Goal: Task Accomplishment & Management: Use online tool/utility

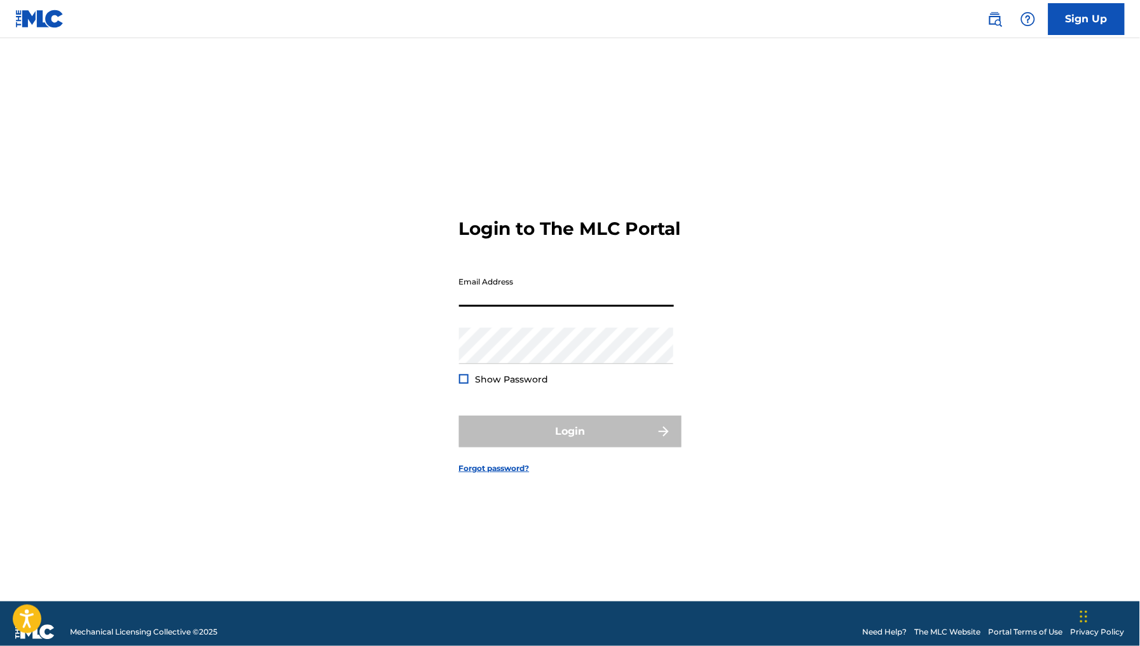
drag, startPoint x: 0, startPoint y: 0, endPoint x: 604, endPoint y: 300, distance: 674.4
click at [604, 300] on input "Email Address" at bounding box center [566, 288] width 215 height 36
type input "[EMAIL_ADDRESS][DOMAIN_NAME]"
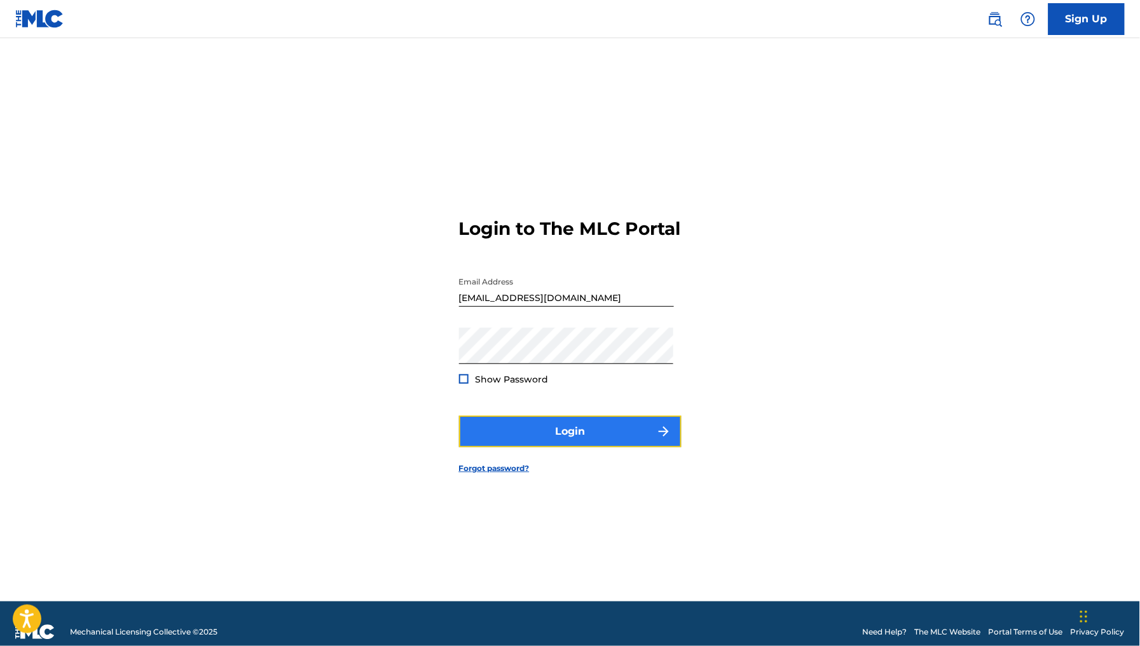
drag, startPoint x: 587, startPoint y: 387, endPoint x: 592, endPoint y: 452, distance: 65.1
click at [592, 447] on button "Login" at bounding box center [570, 431] width 223 height 32
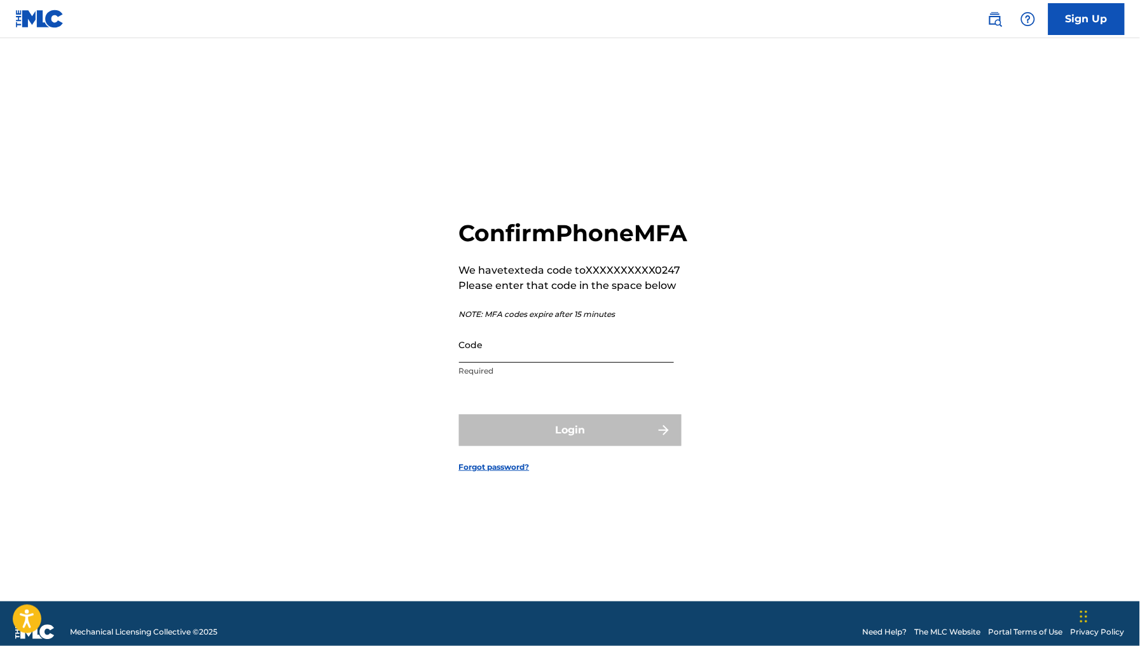
click at [557, 349] on input "Code" at bounding box center [566, 344] width 215 height 36
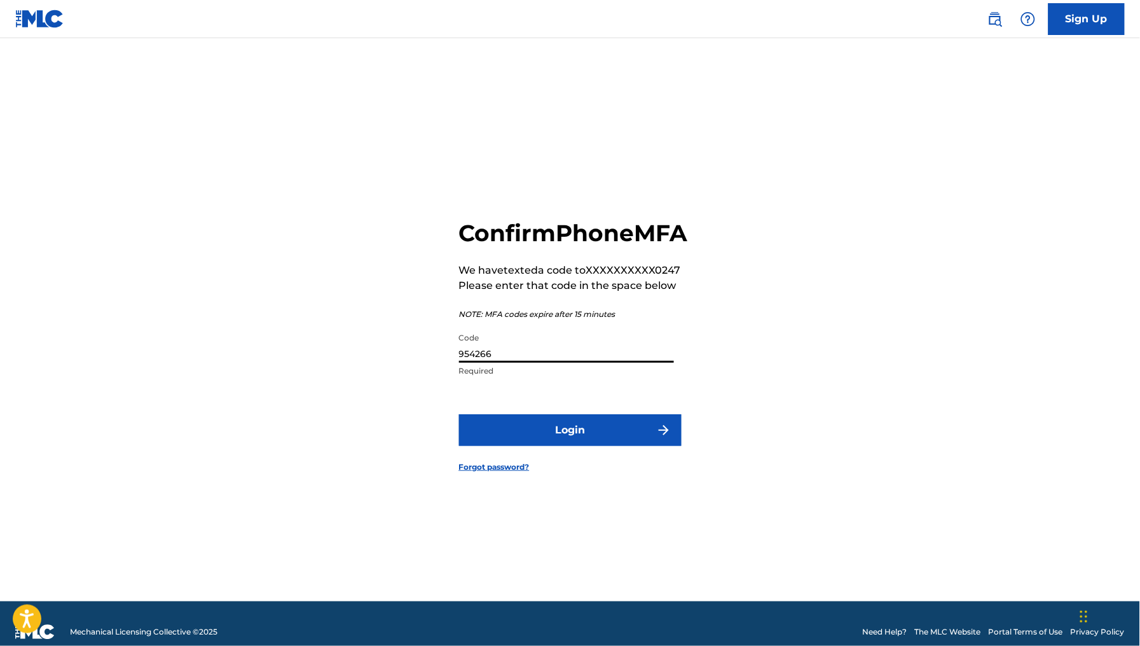
type input "954266"
click at [459, 414] on button "Login" at bounding box center [570, 430] width 223 height 32
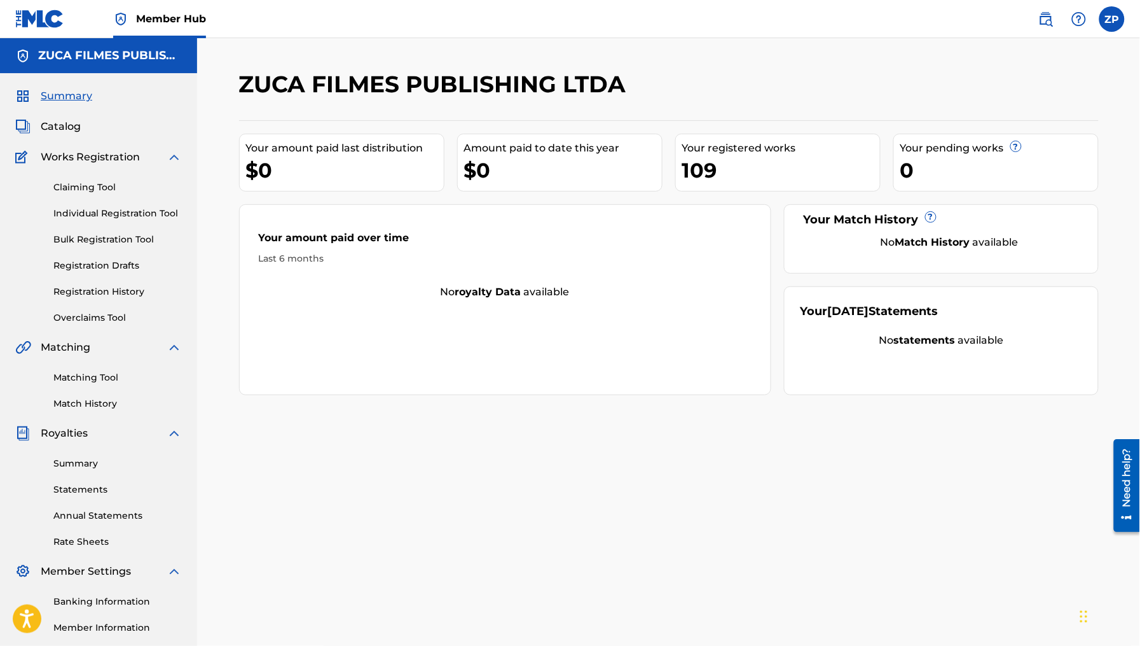
click at [718, 170] on div "109" at bounding box center [781, 170] width 198 height 29
click at [118, 297] on link "Registration History" at bounding box center [117, 291] width 128 height 13
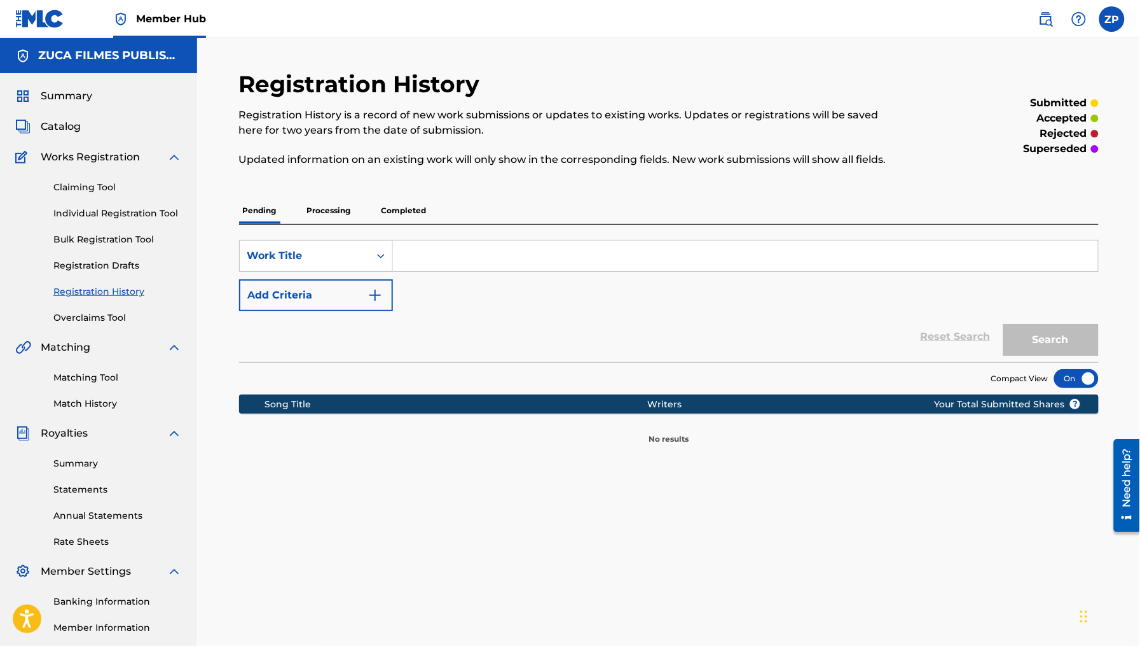
click at [434, 206] on div "Pending Processing Completed" at bounding box center [669, 210] width 860 height 27
click at [411, 209] on p "Completed" at bounding box center [404, 210] width 53 height 27
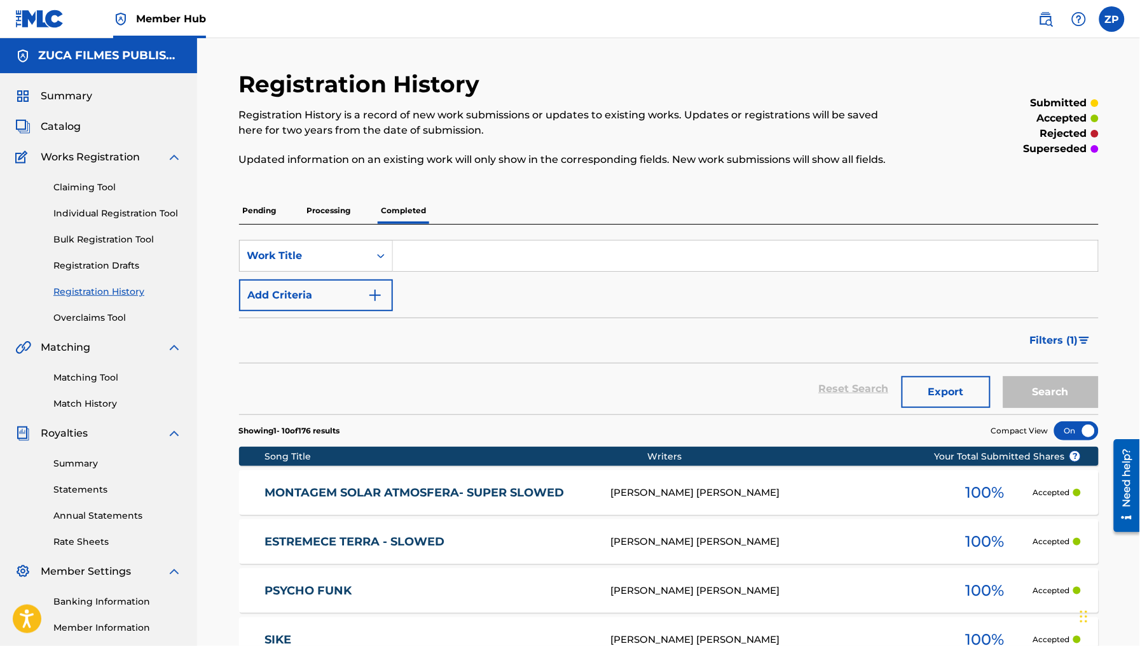
click at [264, 211] on p "Pending" at bounding box center [259, 210] width 41 height 27
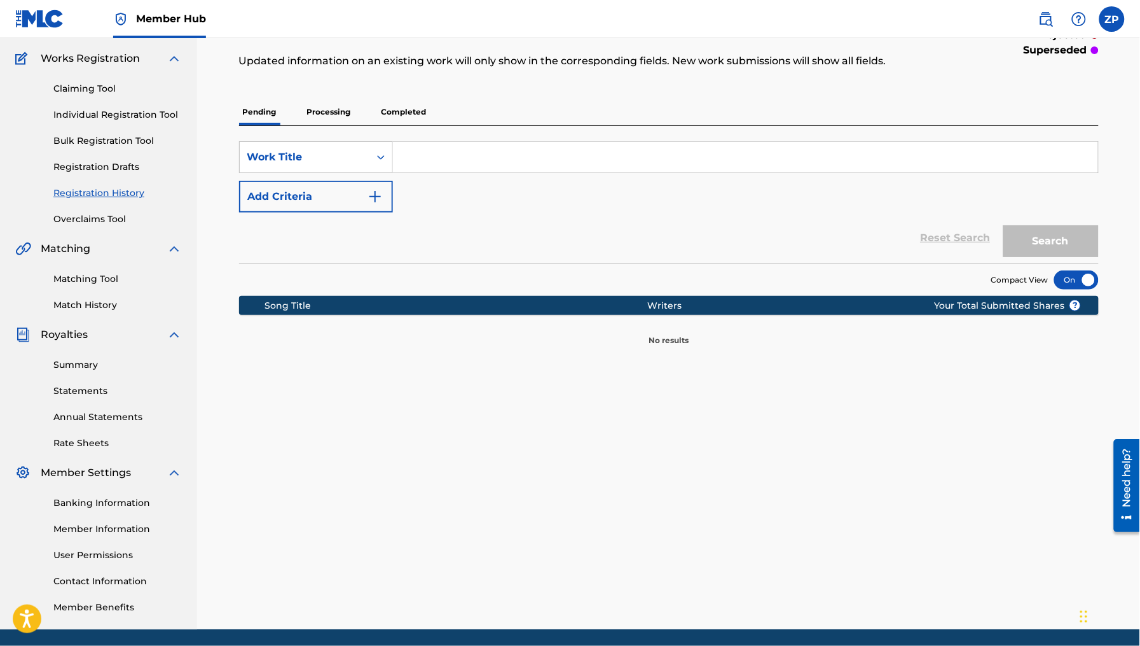
scroll to position [99, 0]
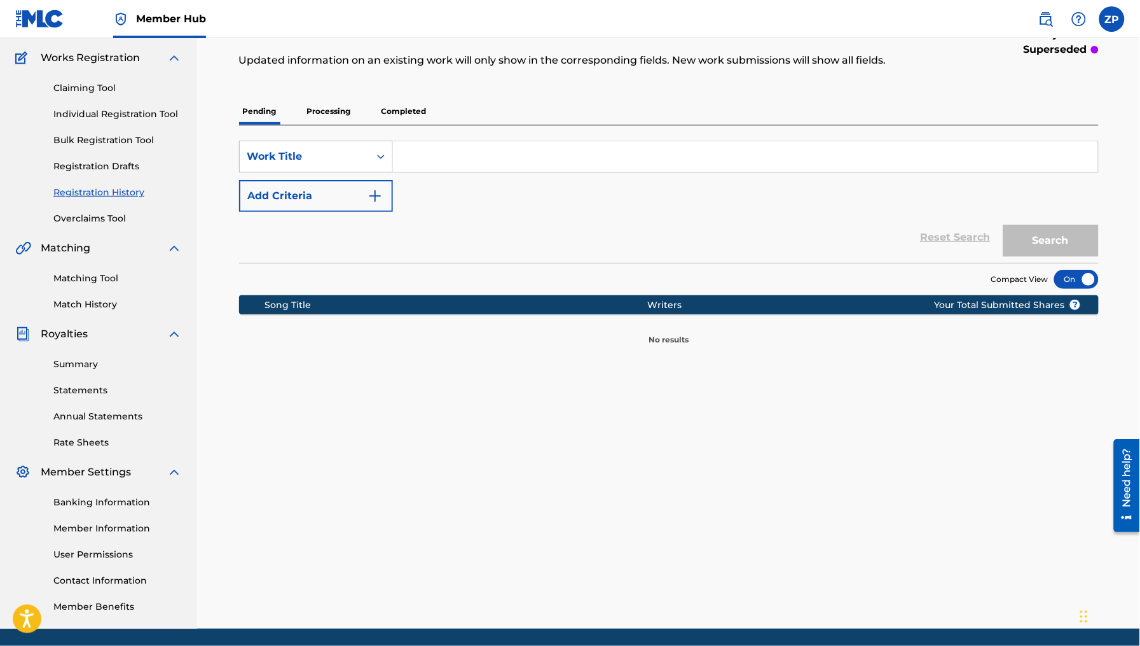
click at [331, 113] on p "Processing" at bounding box center [329, 111] width 52 height 27
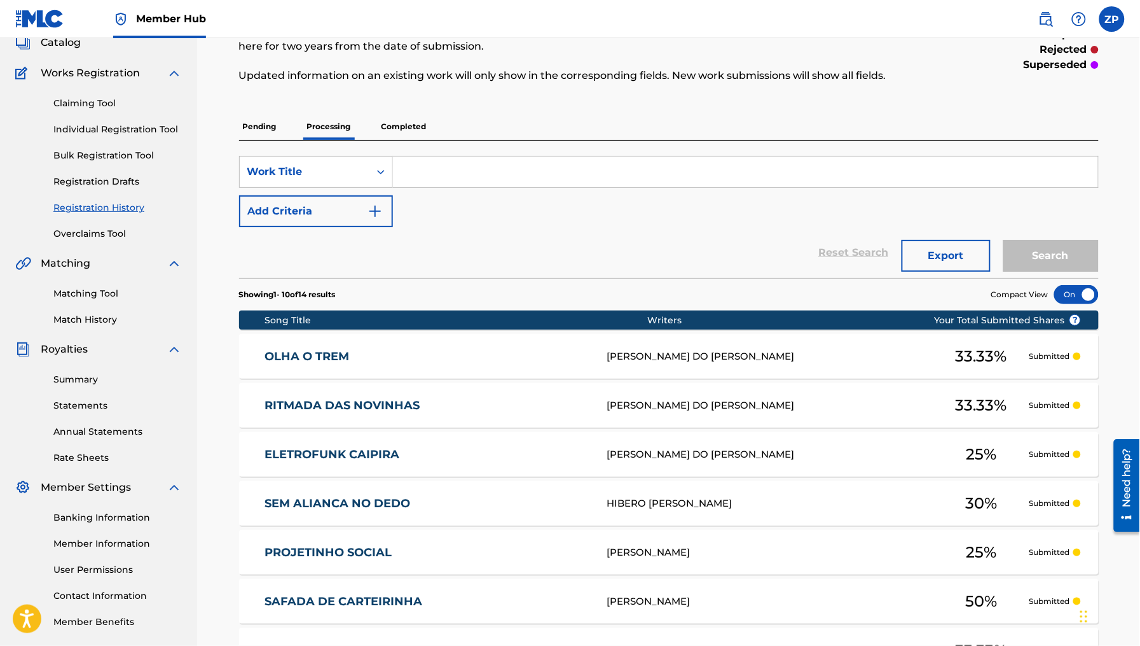
scroll to position [86, 0]
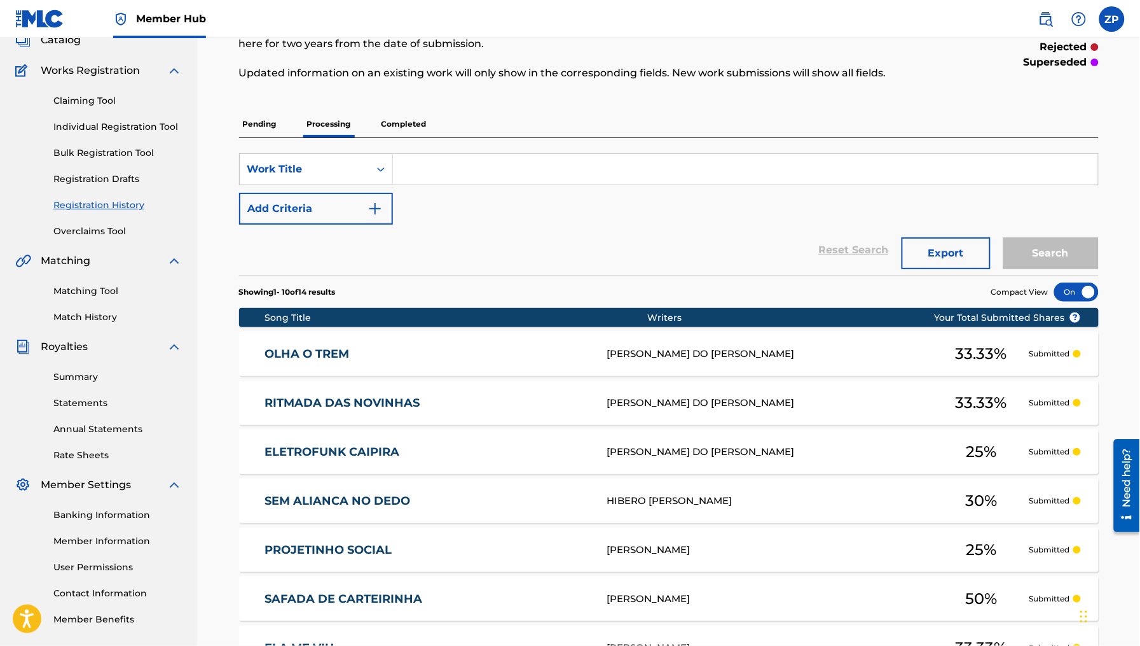
click at [97, 426] on link "Annual Statements" at bounding box center [117, 428] width 128 height 13
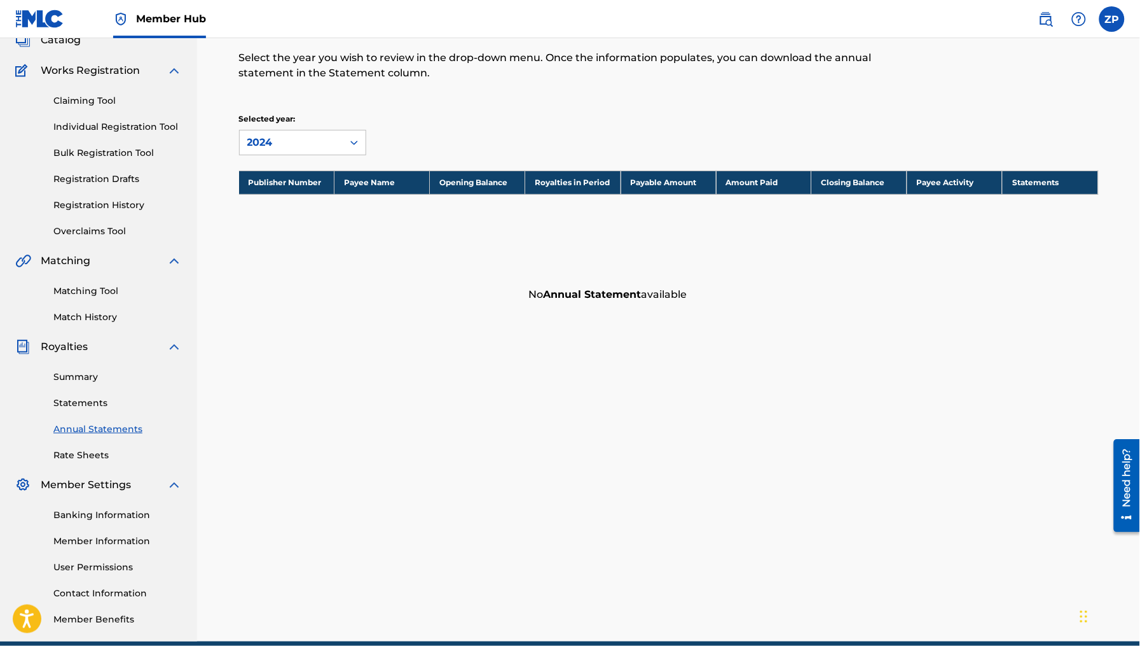
scroll to position [105, 0]
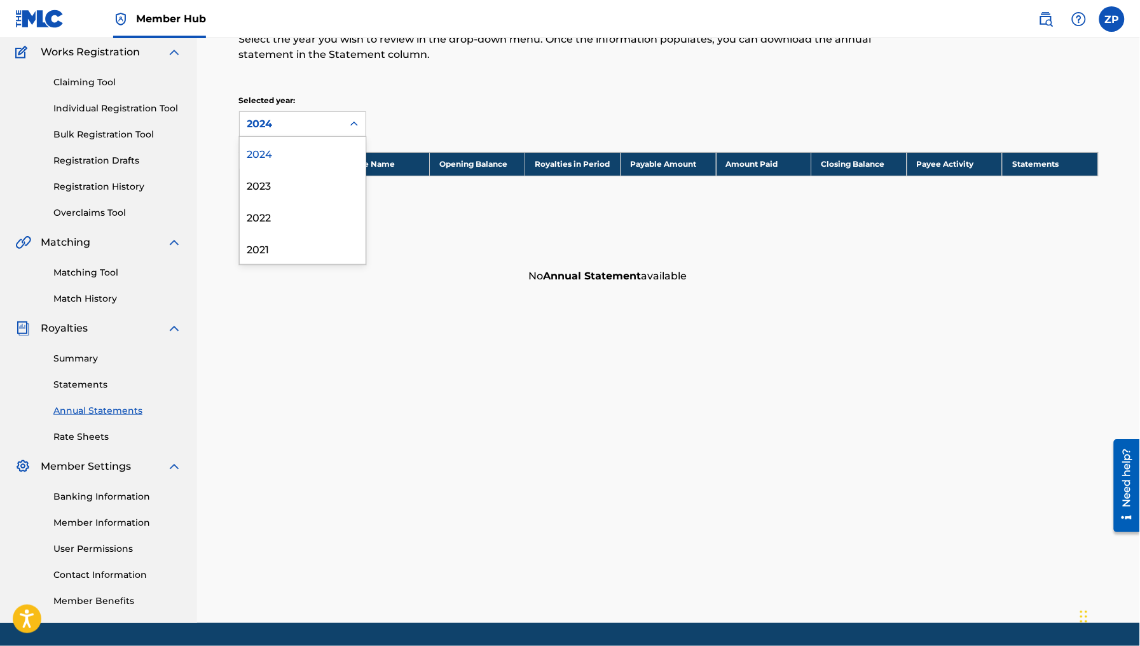
click at [343, 118] on div at bounding box center [354, 124] width 23 height 23
click at [259, 368] on div "Annual Statements of Account An annual statement is a comprehensive report of r…" at bounding box center [669, 294] width 890 height 658
click at [85, 437] on link "Rate Sheets" at bounding box center [117, 436] width 128 height 13
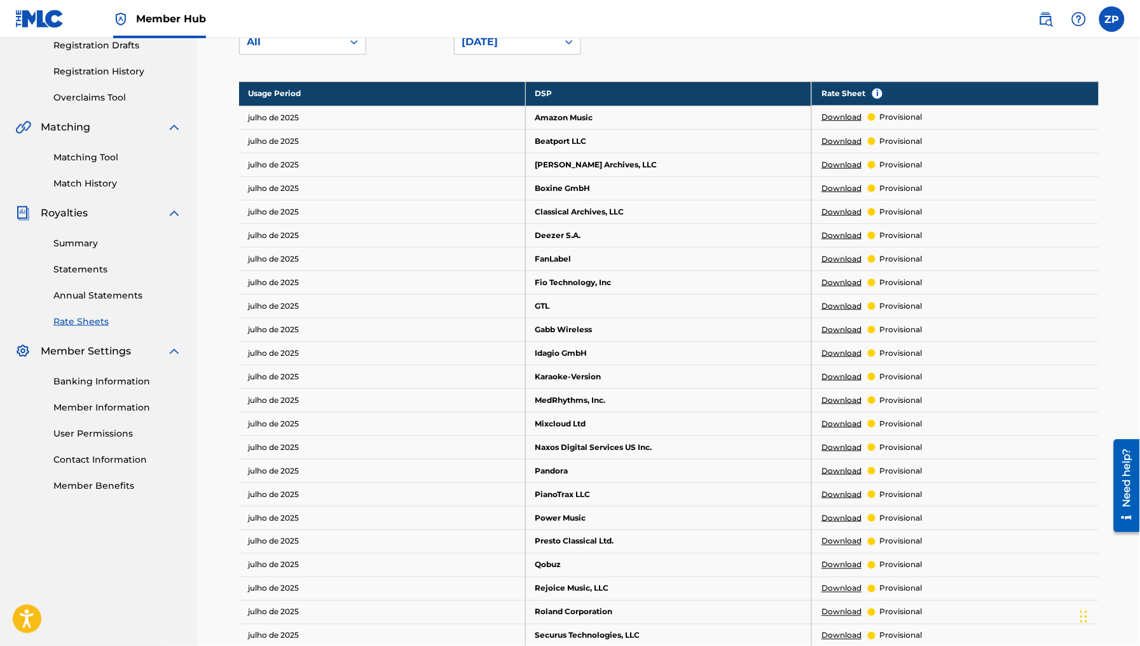
scroll to position [221, 0]
click at [850, 114] on link "Download" at bounding box center [842, 116] width 40 height 11
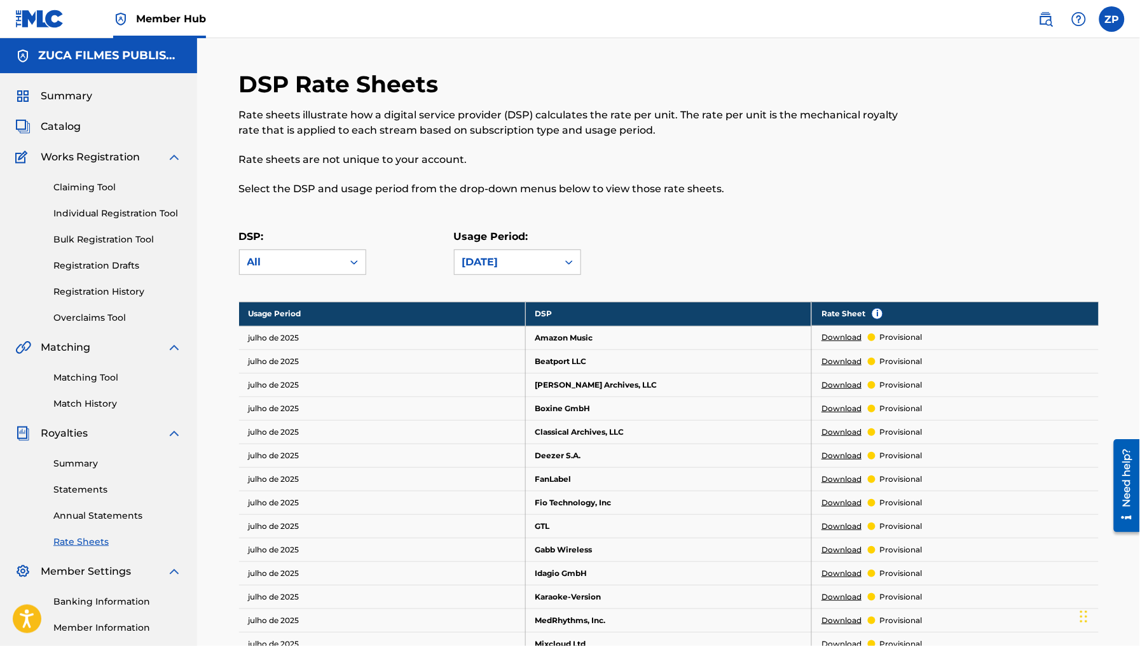
scroll to position [13, 0]
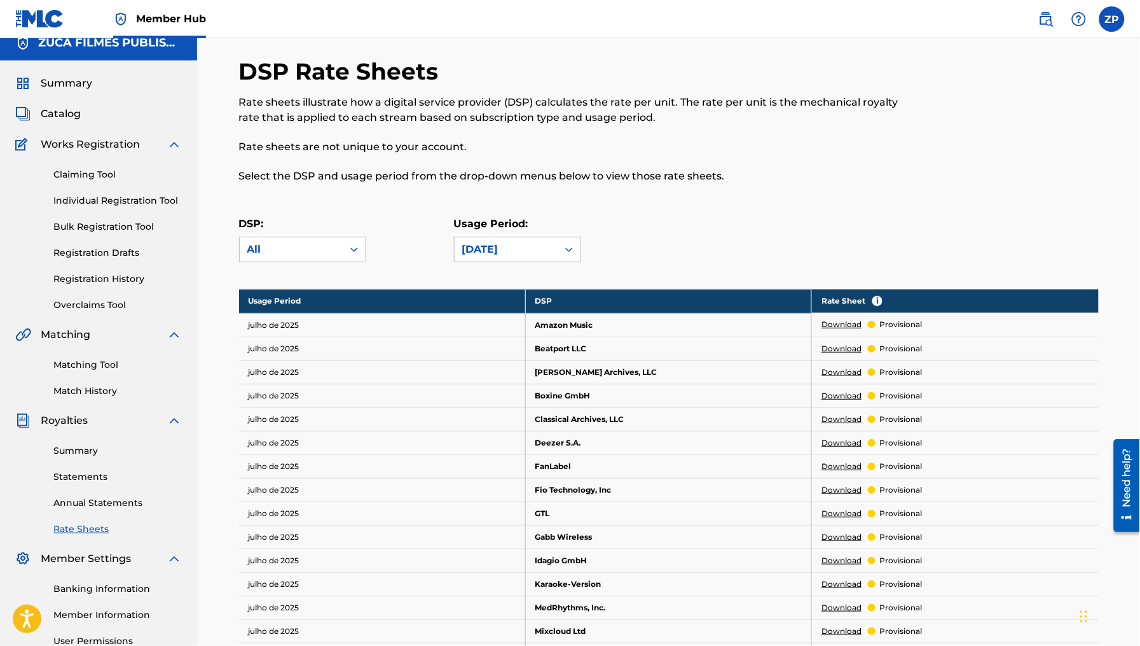
click at [93, 173] on link "Claiming Tool" at bounding box center [117, 174] width 128 height 13
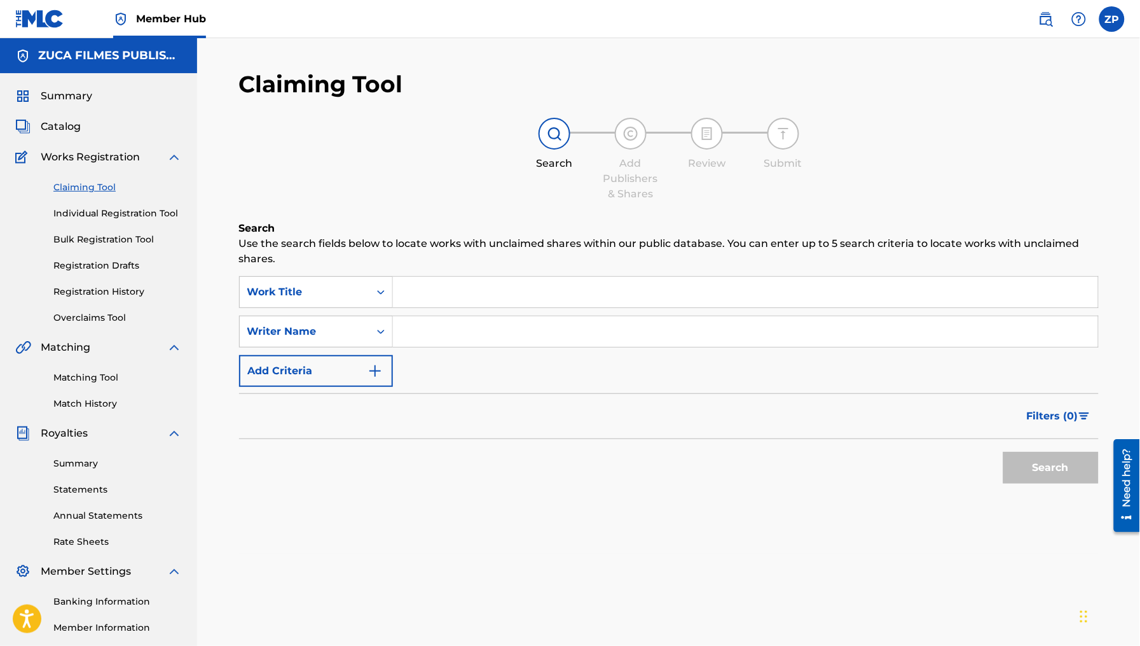
click at [431, 309] on div "SearchWithCriteria83775e1a-62b6-4d1c-8f78-0dcb698170d1 Work Title SearchWithCri…" at bounding box center [669, 331] width 860 height 111
click at [433, 305] on input "Search Form" at bounding box center [745, 292] width 705 height 31
type input "SEM ALIANCA NO DEDO"
type input "MC XENON"
click at [1004, 452] on button "Search" at bounding box center [1051, 468] width 95 height 32
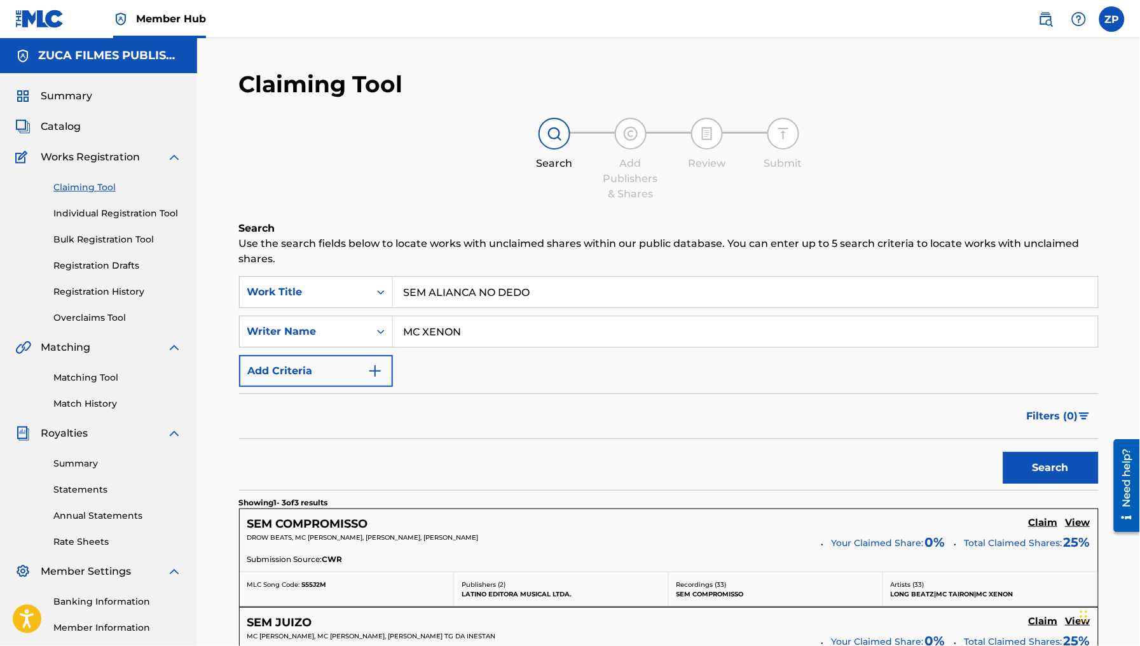
scroll to position [344, 0]
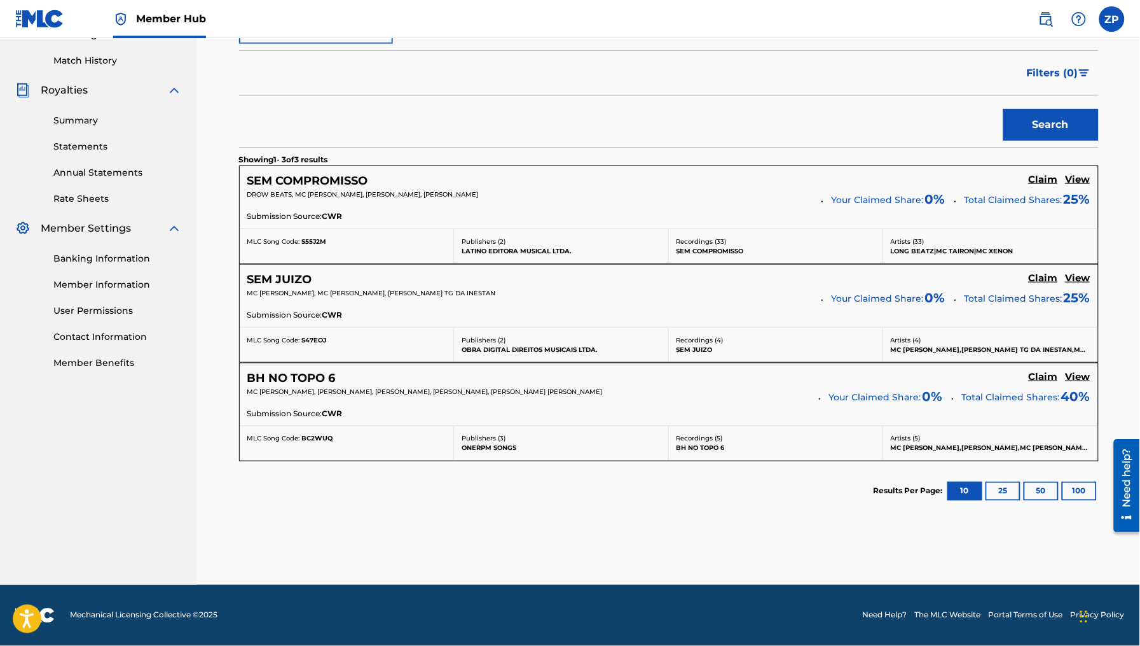
click at [1074, 378] on h5 "View" at bounding box center [1078, 377] width 25 height 12
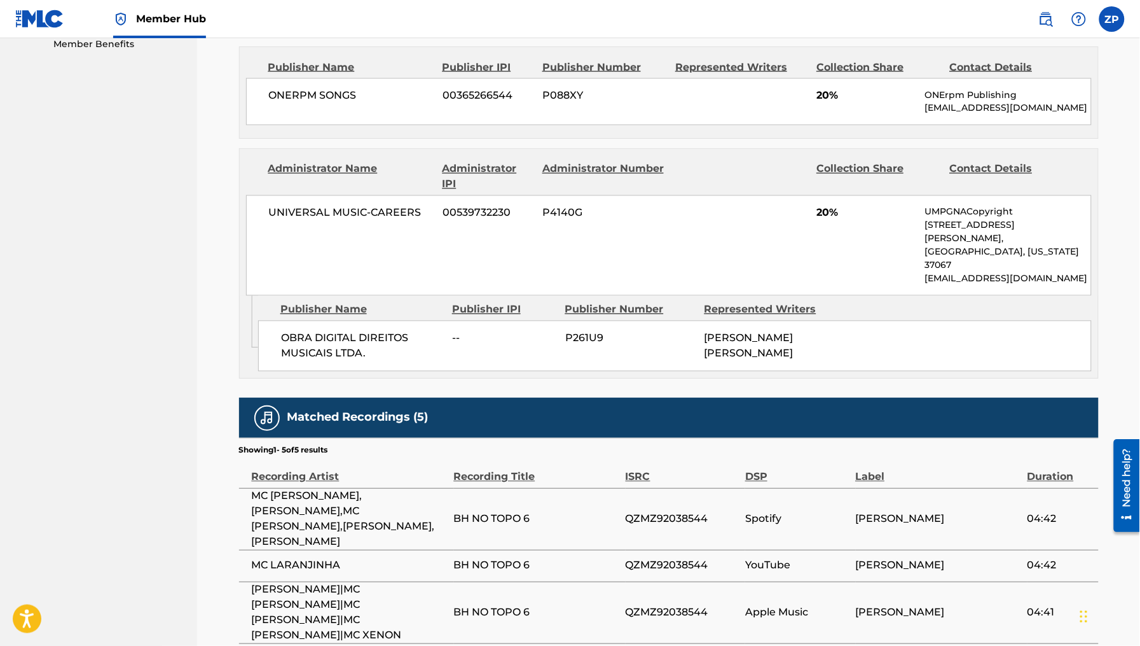
scroll to position [750, 0]
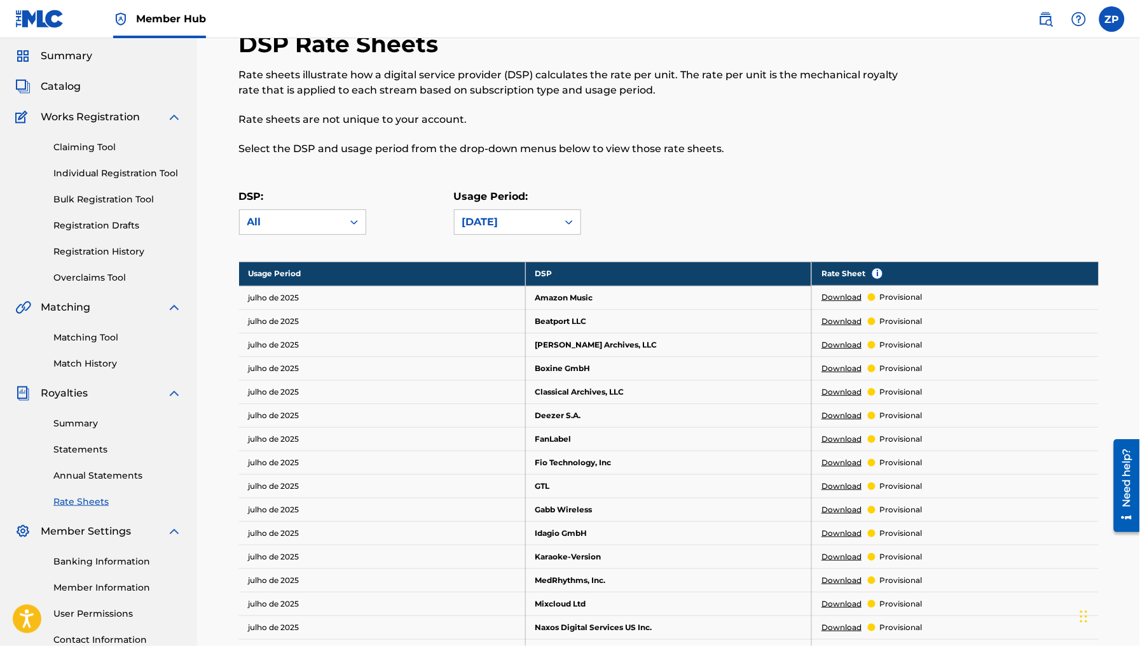
scroll to position [32, 0]
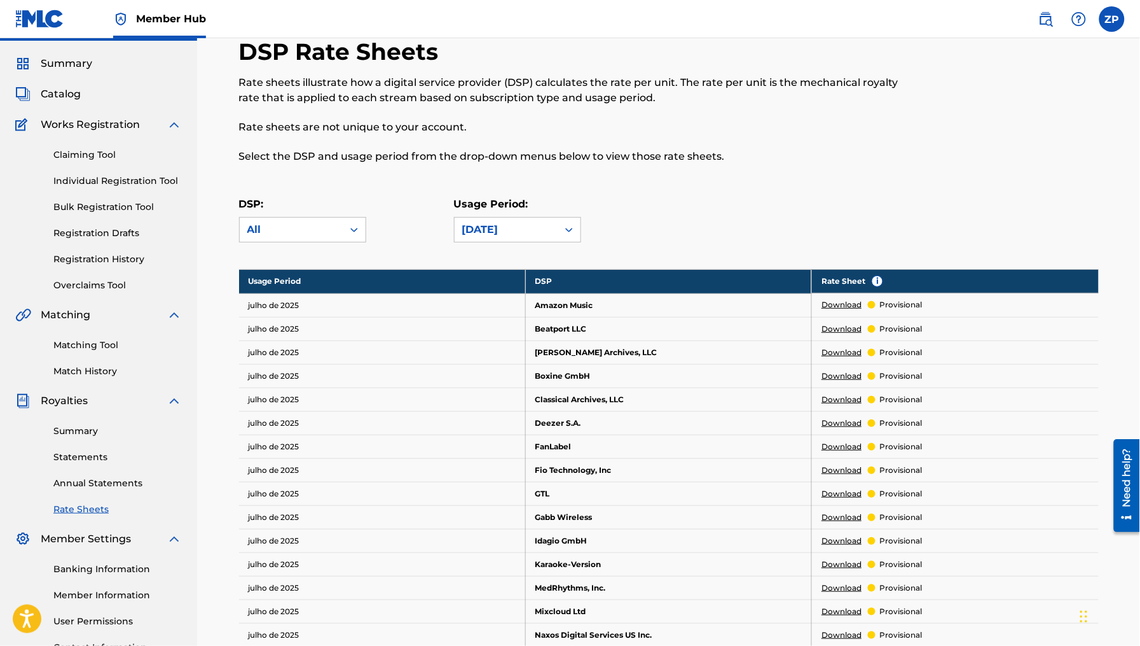
click at [84, 429] on link "Summary" at bounding box center [117, 430] width 128 height 13
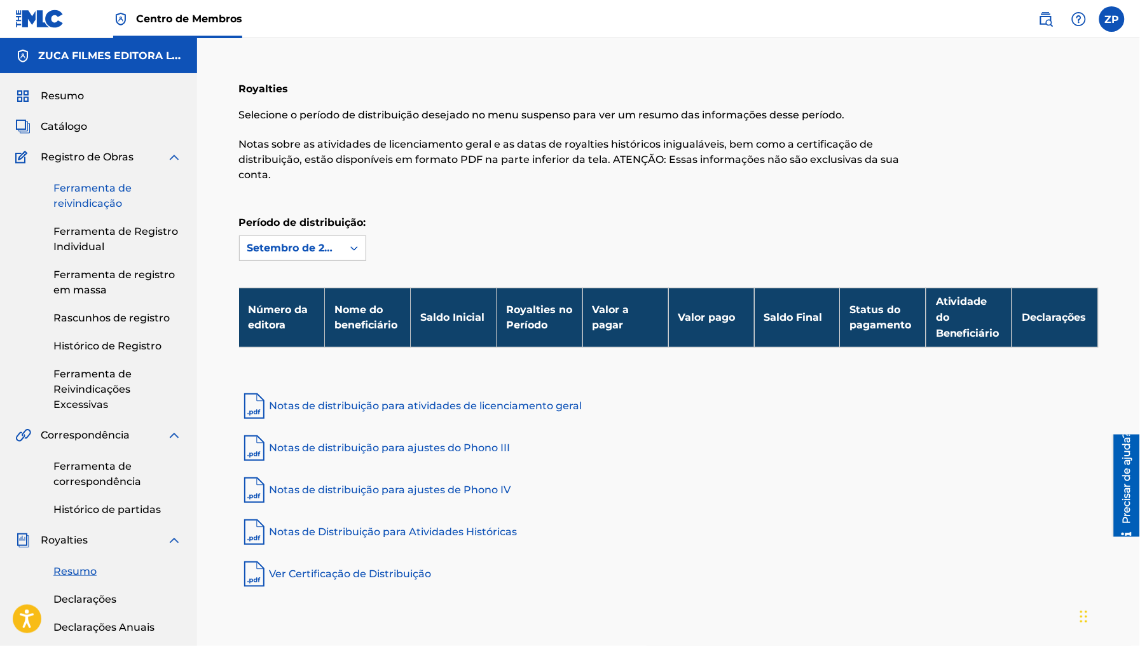
click at [95, 191] on font "Ferramenta de reivindicação" at bounding box center [92, 195] width 78 height 27
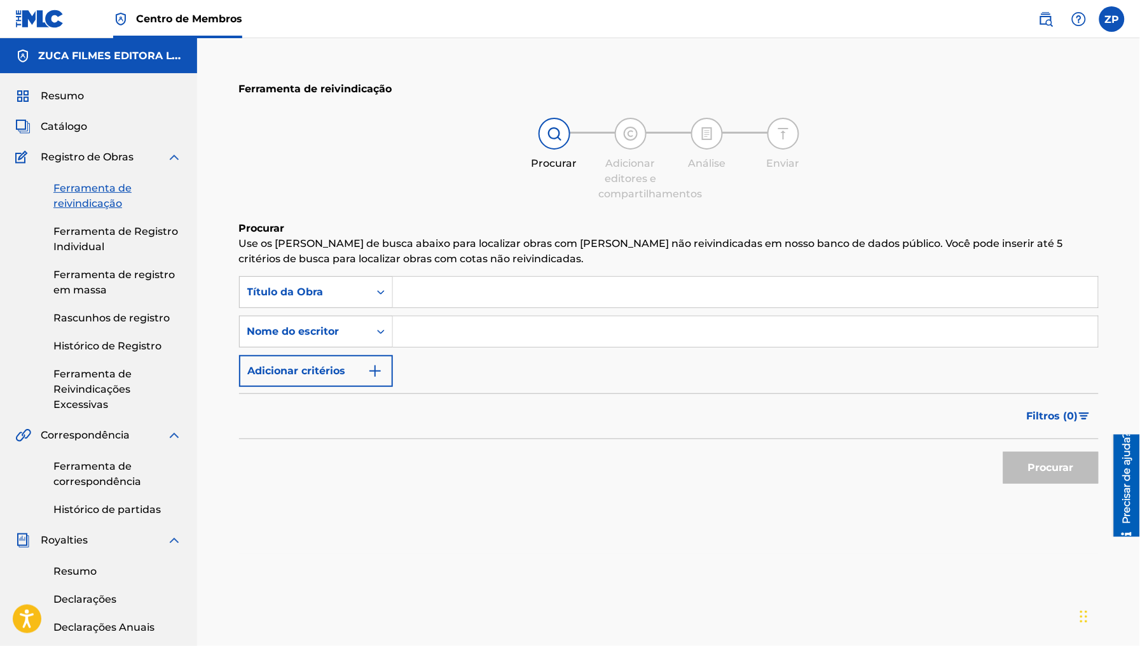
click at [430, 284] on input "Formulário de Pesquisa" at bounding box center [745, 292] width 705 height 31
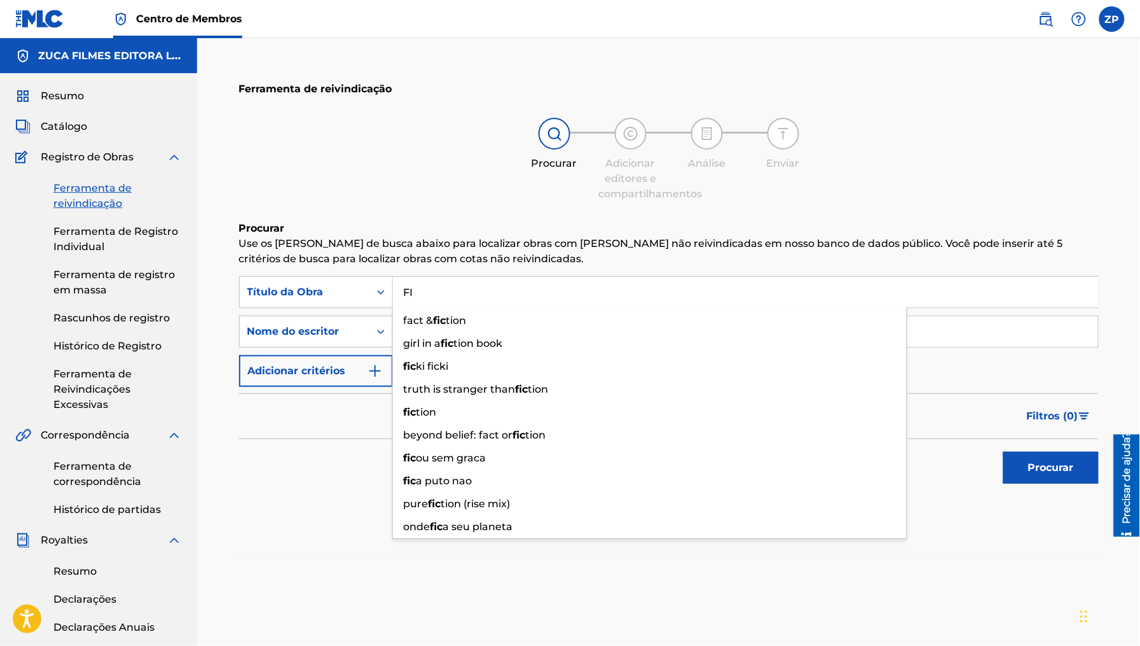
type input "F"
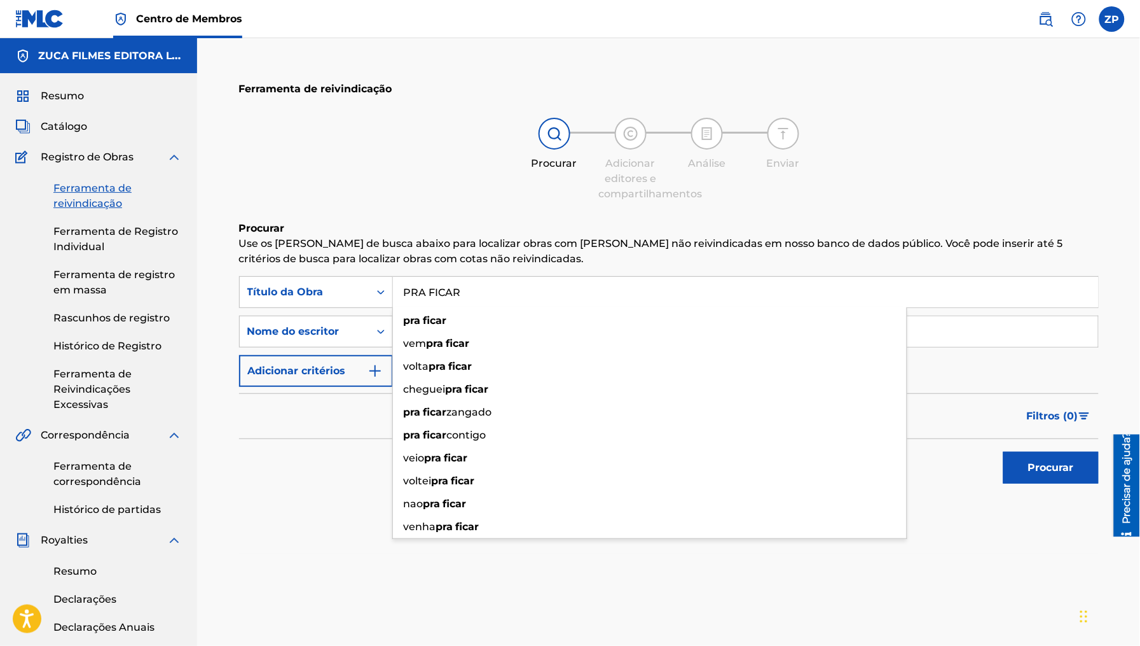
type input "PRA FICAR"
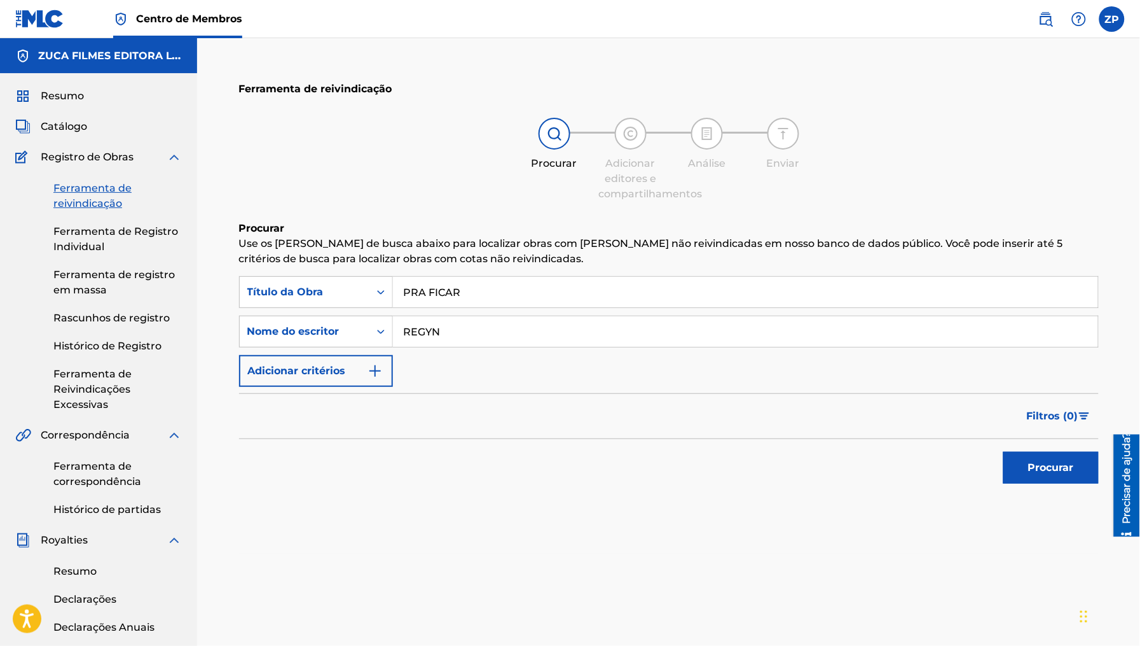
type input "REGYN"
click at [1004, 452] on button "Procurar" at bounding box center [1051, 468] width 95 height 32
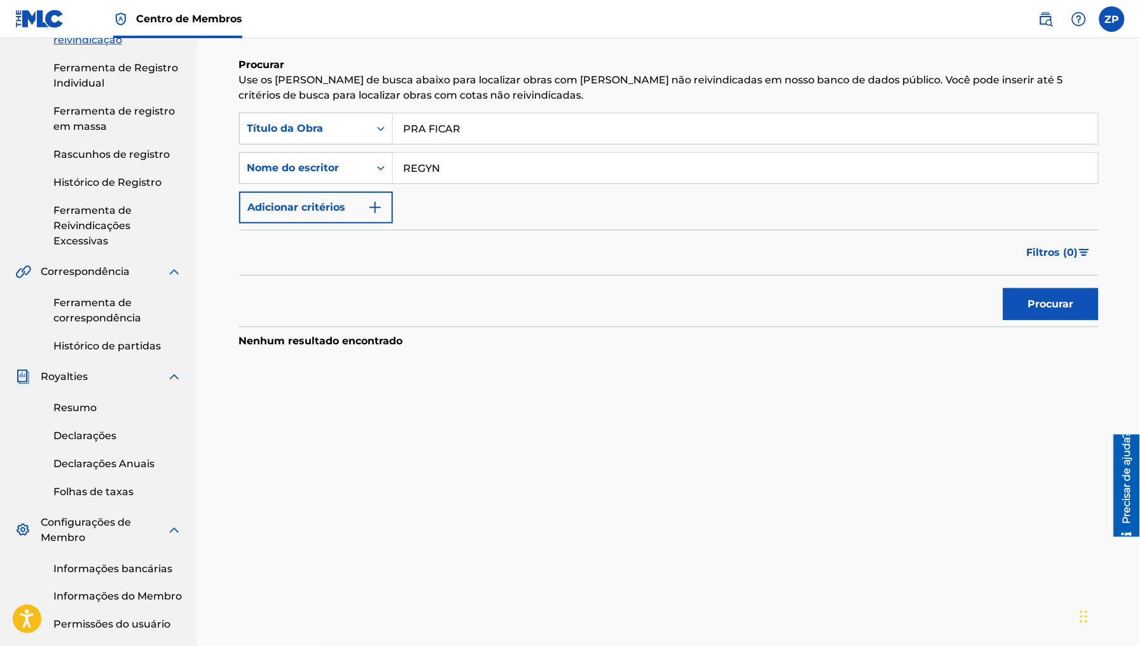
scroll to position [118, 0]
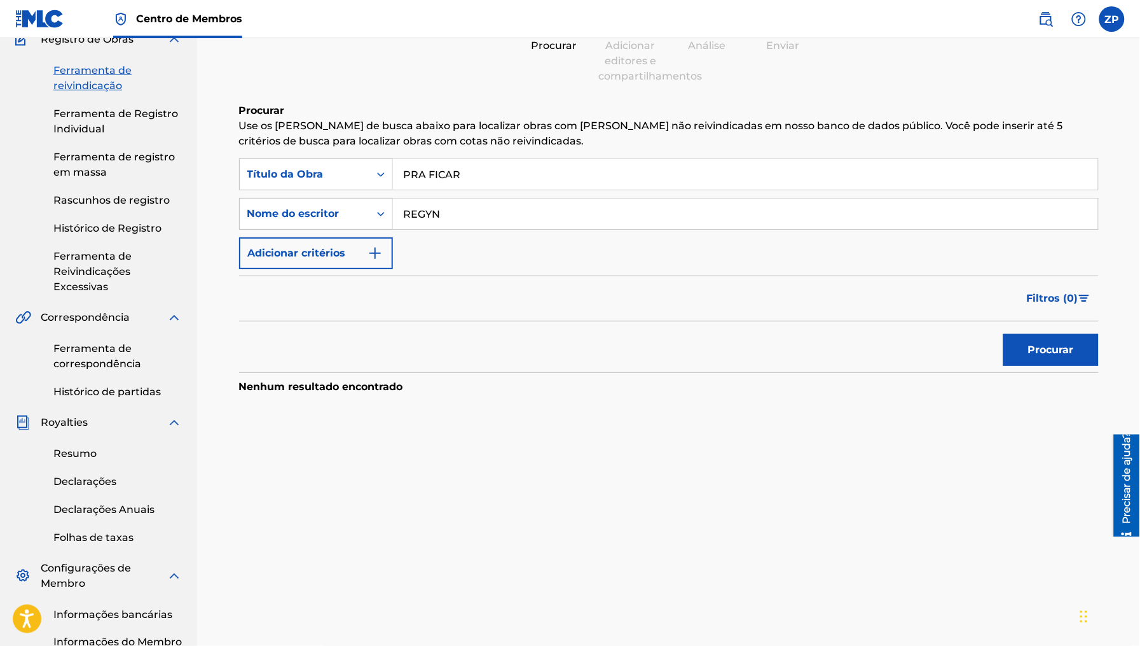
click at [509, 174] on input "PRA FICAR" at bounding box center [745, 174] width 705 height 31
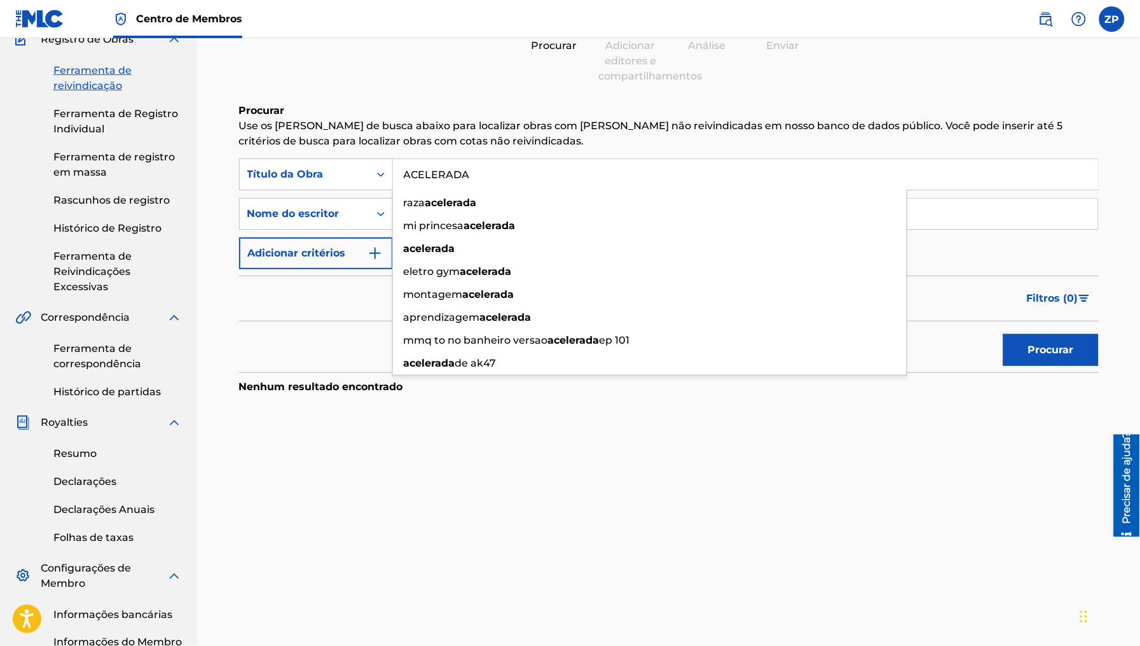
type input "ACELERADA"
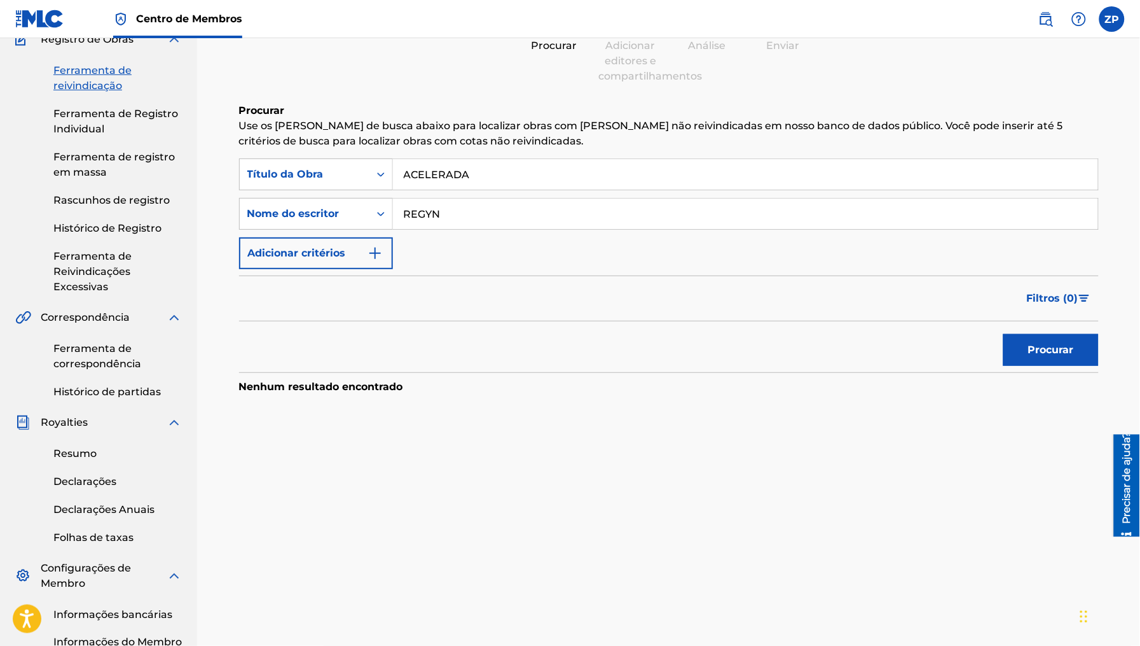
drag, startPoint x: 95, startPoint y: 191, endPoint x: 604, endPoint y: 532, distance: 612.6
click at [604, 532] on div "Ferramenta de reivindicação Procurar Adicionar editores e compartilhamentos Aná…" at bounding box center [669, 358] width 890 height 812
click at [1064, 357] on font "Procurar" at bounding box center [1051, 349] width 46 height 15
click at [533, 214] on input "REGYN" at bounding box center [745, 213] width 705 height 31
type input "[PERSON_NAME]"
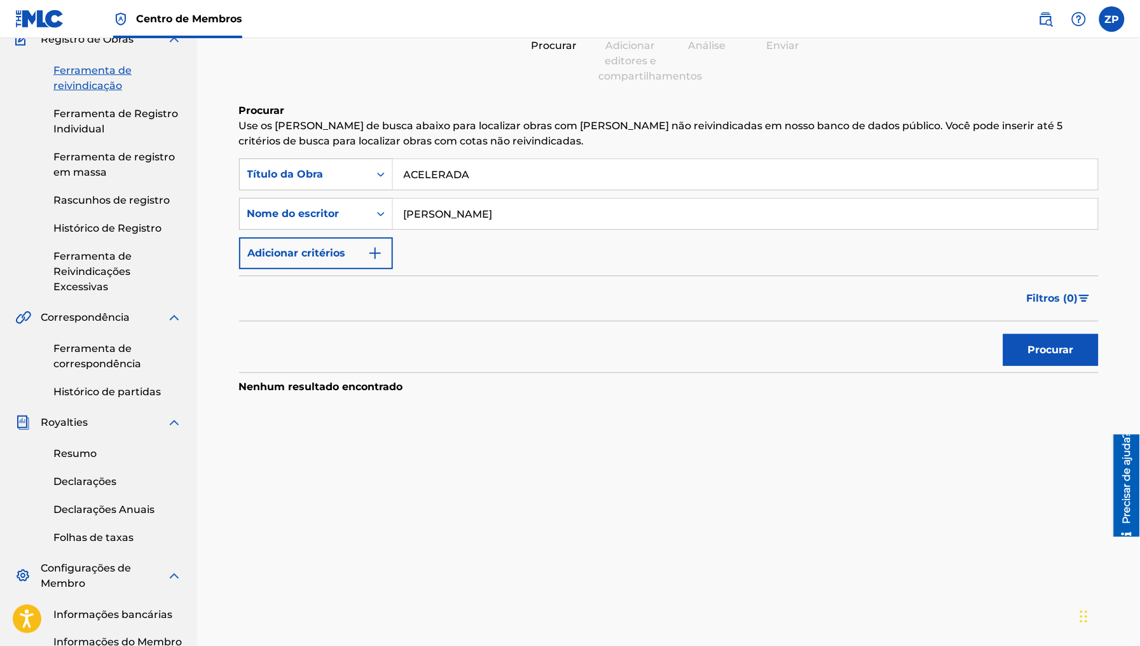
click at [1004, 334] on button "Procurar" at bounding box center [1051, 350] width 95 height 32
click at [572, 181] on input "ACELERADA" at bounding box center [745, 174] width 705 height 31
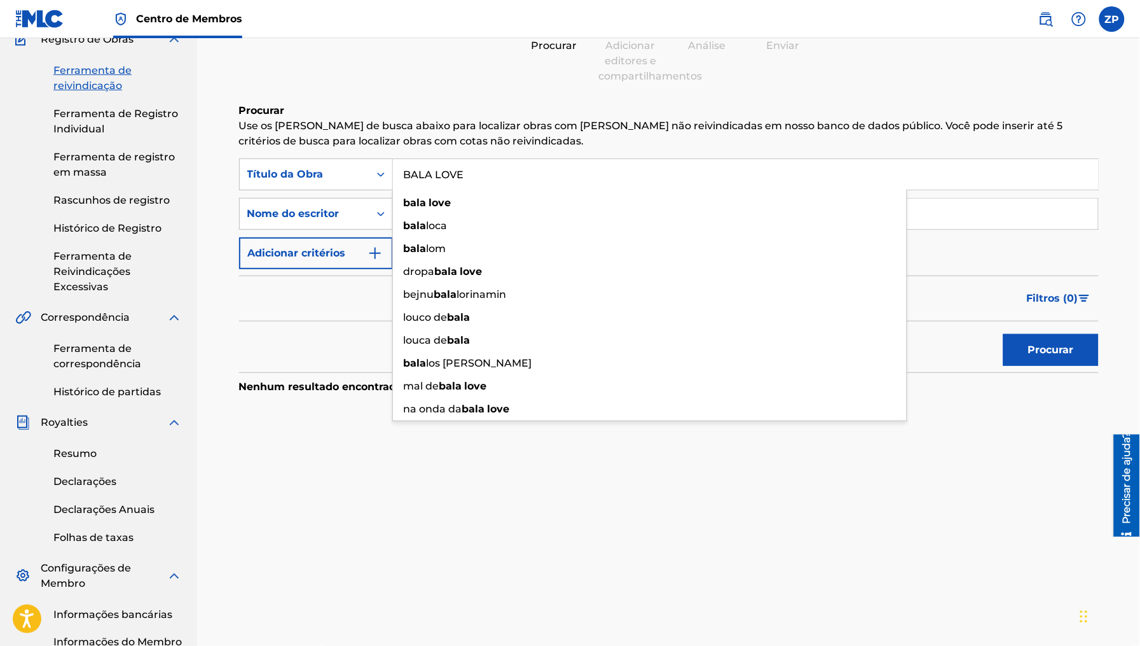
type input "BALA LOVE"
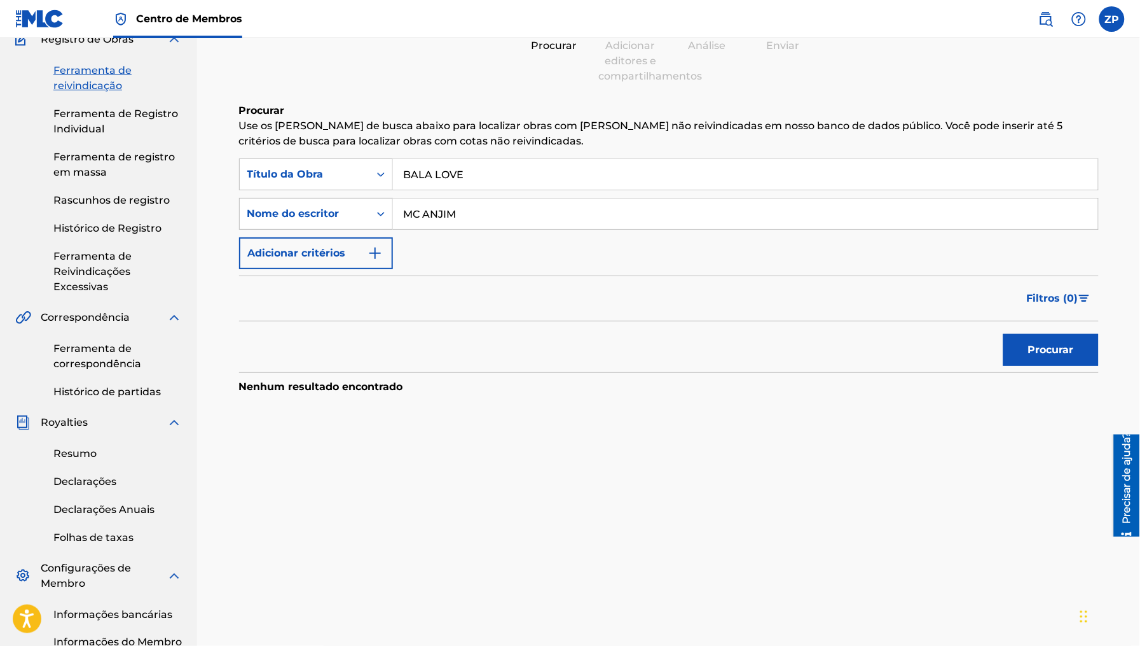
type input "MC ANJIM"
click at [1004, 334] on button "Procurar" at bounding box center [1051, 350] width 95 height 32
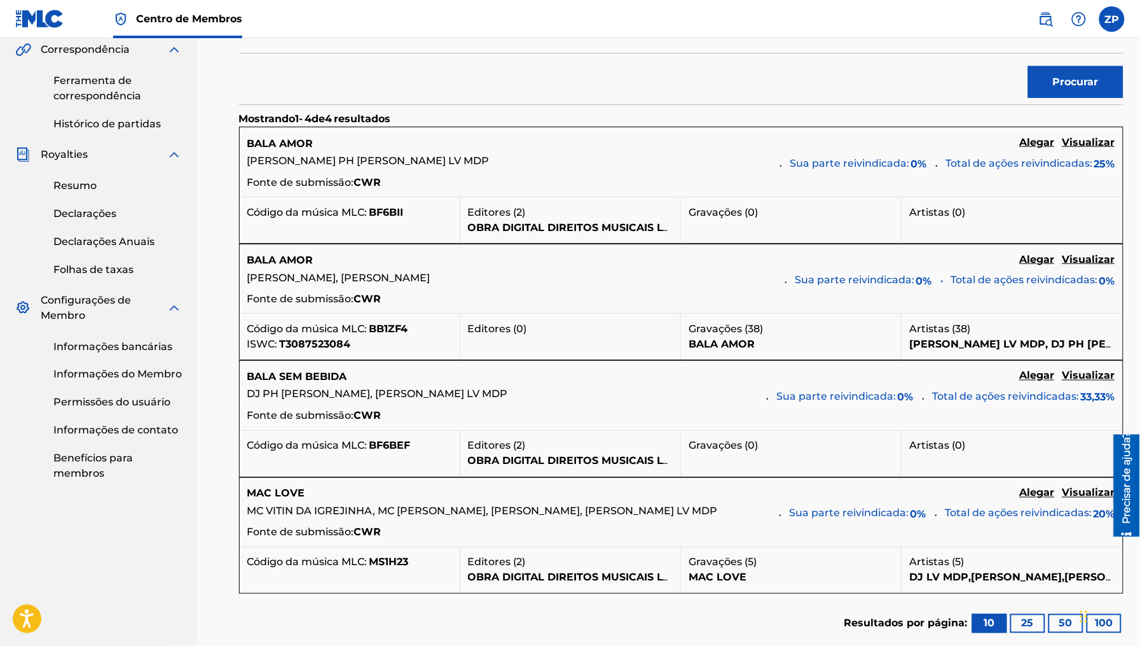
scroll to position [385, 0]
click at [1020, 143] on font "Alegar" at bounding box center [1037, 143] width 35 height 12
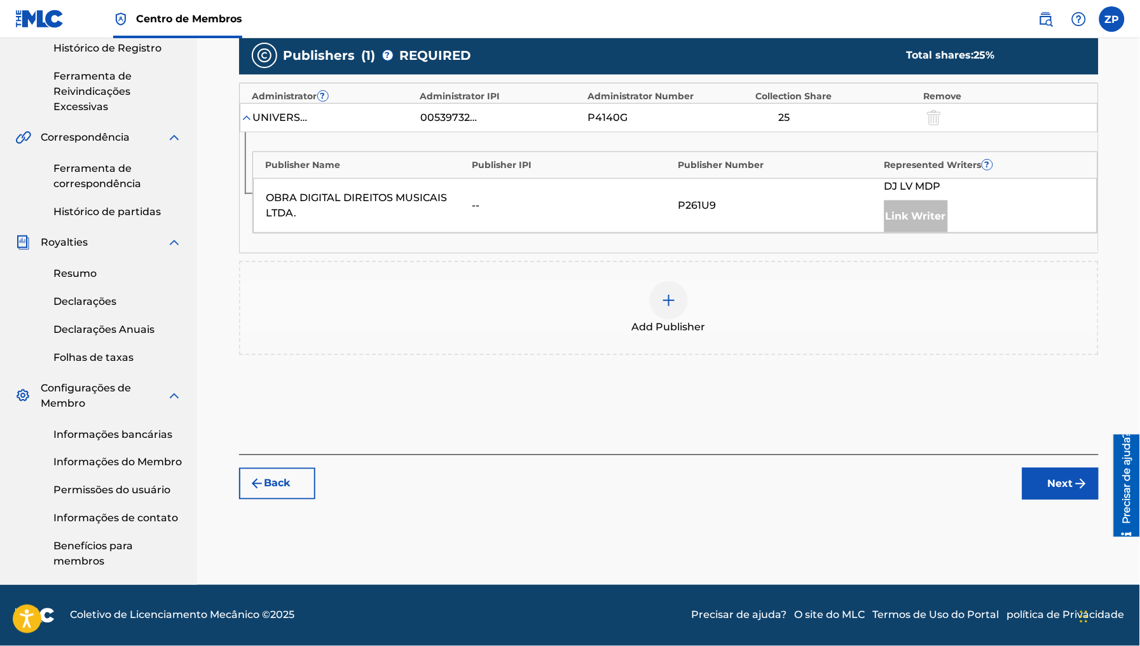
scroll to position [297, 0]
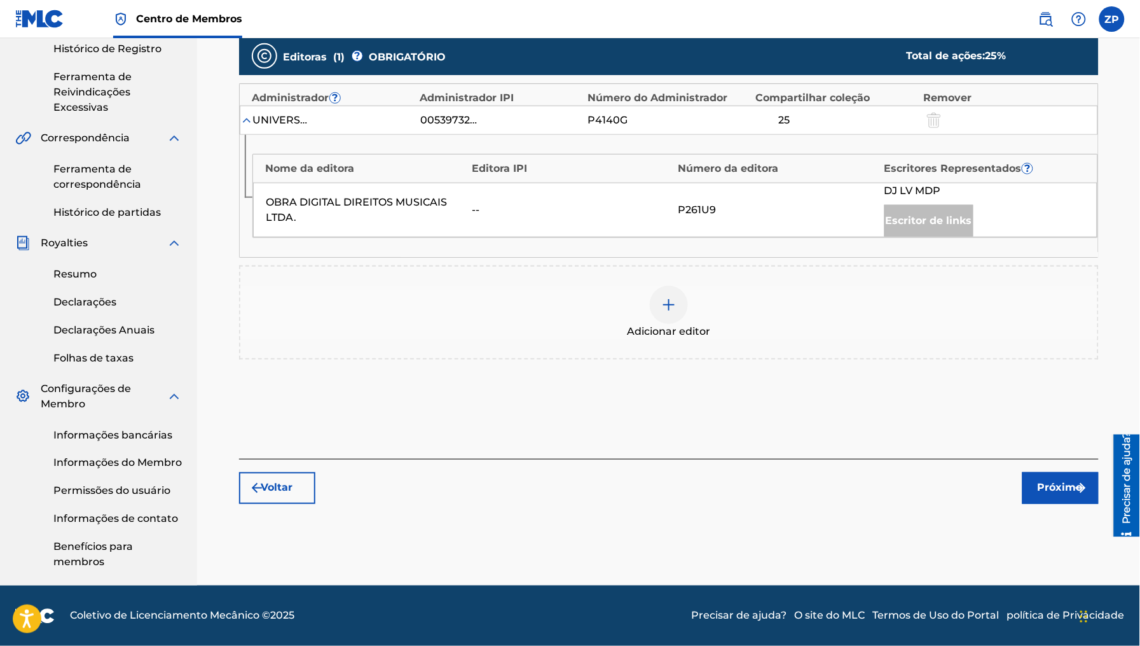
click at [670, 312] on img at bounding box center [668, 304] width 15 height 15
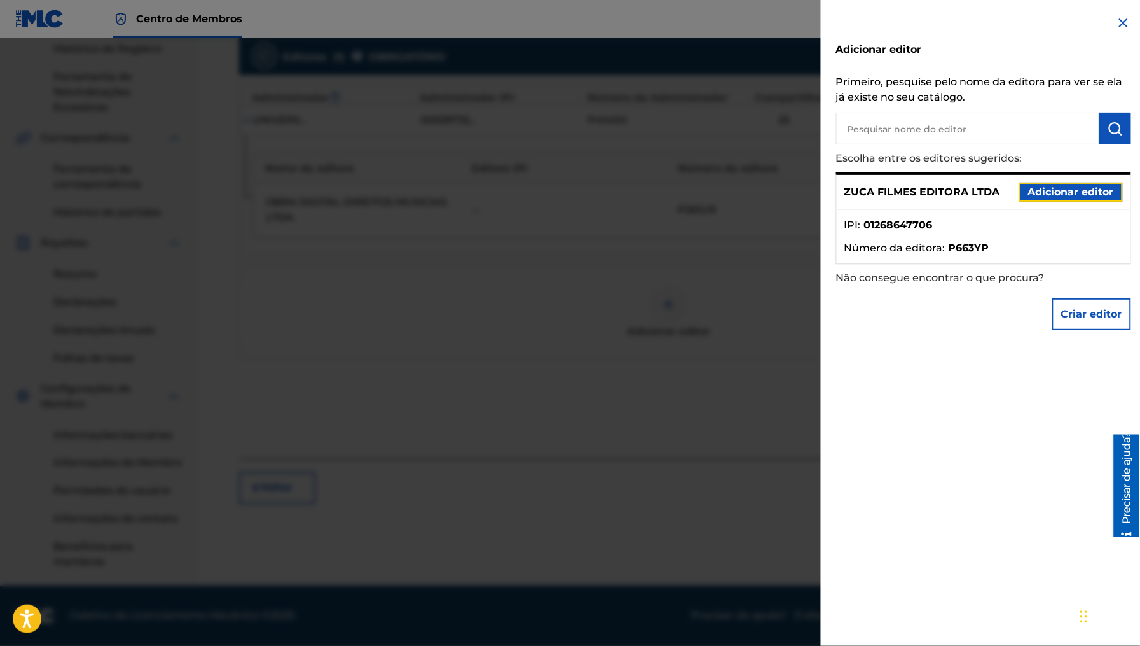
click at [1063, 190] on font "Adicionar editor" at bounding box center [1071, 192] width 86 height 12
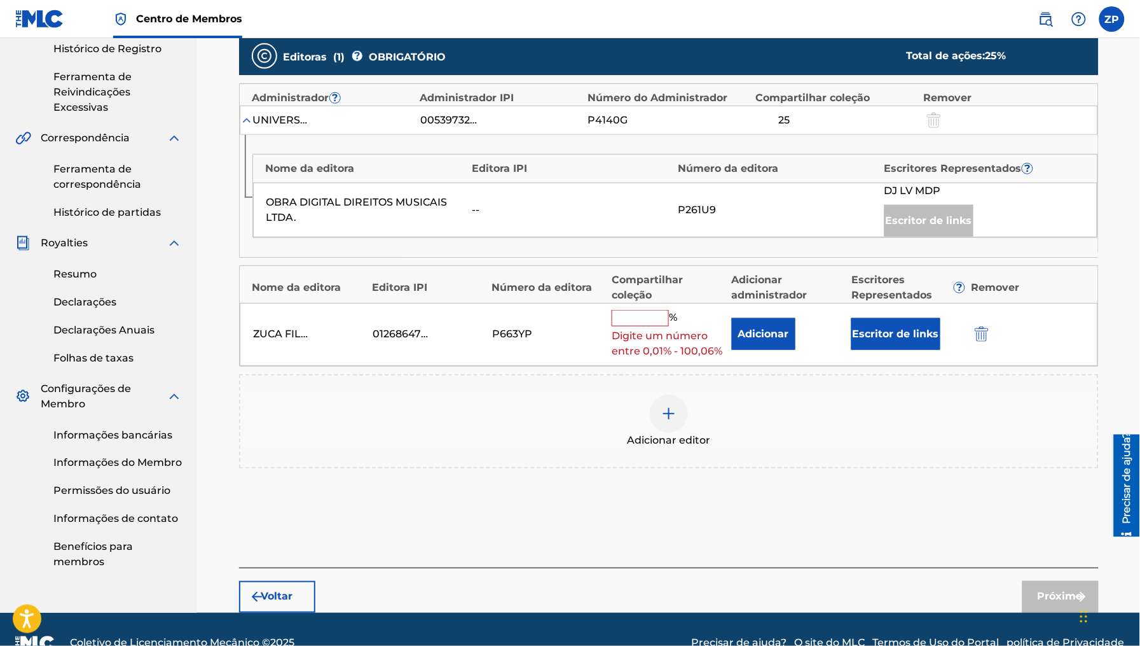
click at [639, 328] on div "% Digite um número entre 0,01% - 100,06%" at bounding box center [668, 334] width 113 height 49
click at [642, 323] on input "text" at bounding box center [640, 318] width 57 height 17
click at [798, 343] on div "Adicionar" at bounding box center [788, 334] width 113 height 32
click at [759, 335] on font "Adicionar" at bounding box center [763, 334] width 51 height 12
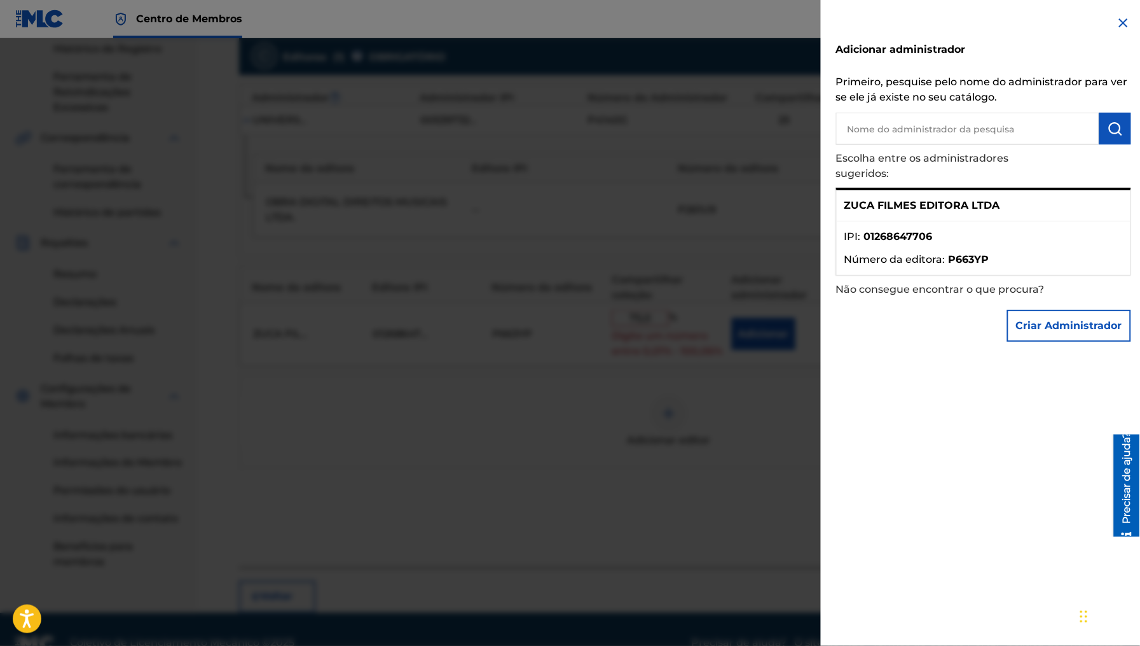
click at [996, 200] on font "ZUCA FILMES EDITORA LTDA" at bounding box center [923, 205] width 156 height 12
click at [972, 212] on p "ZUCA FILMES EDITORA LTDA" at bounding box center [923, 205] width 156 height 15
click at [763, 351] on div at bounding box center [570, 361] width 1140 height 646
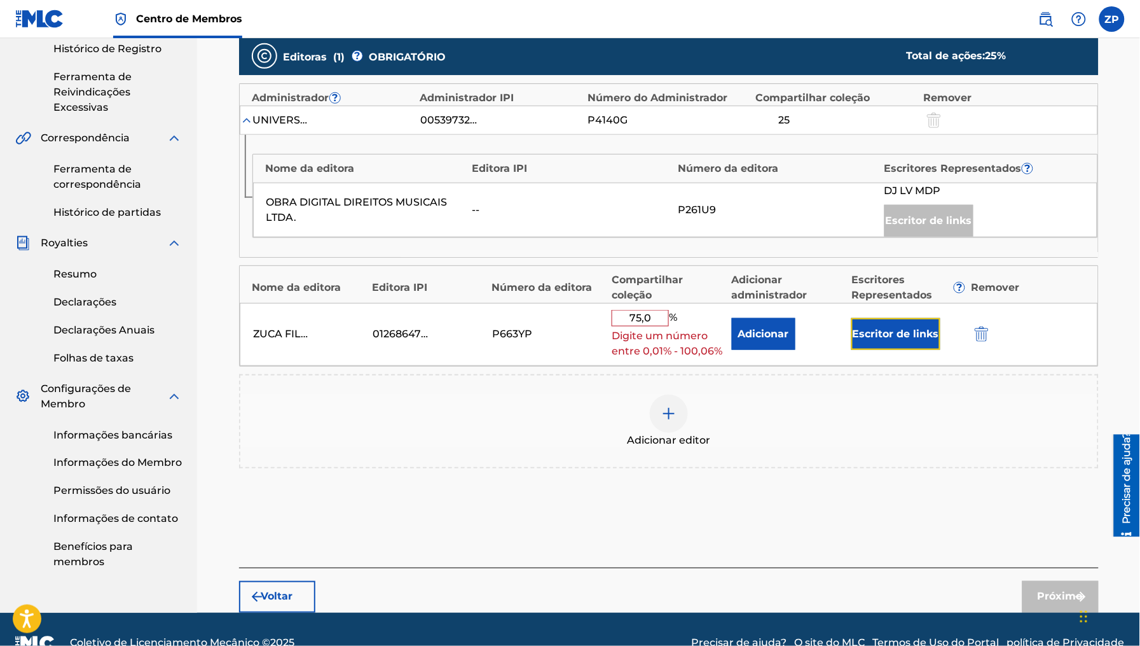
click at [891, 340] on font "Escritor de links" at bounding box center [896, 334] width 86 height 12
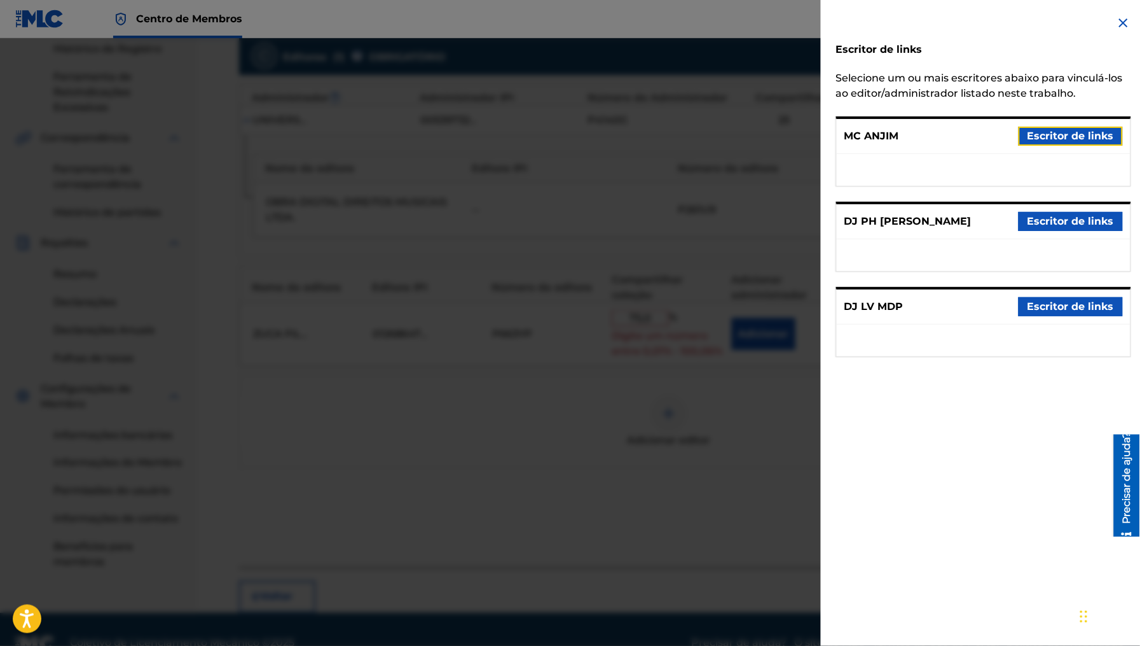
click at [1072, 132] on font "Escritor de links" at bounding box center [1071, 136] width 86 height 12
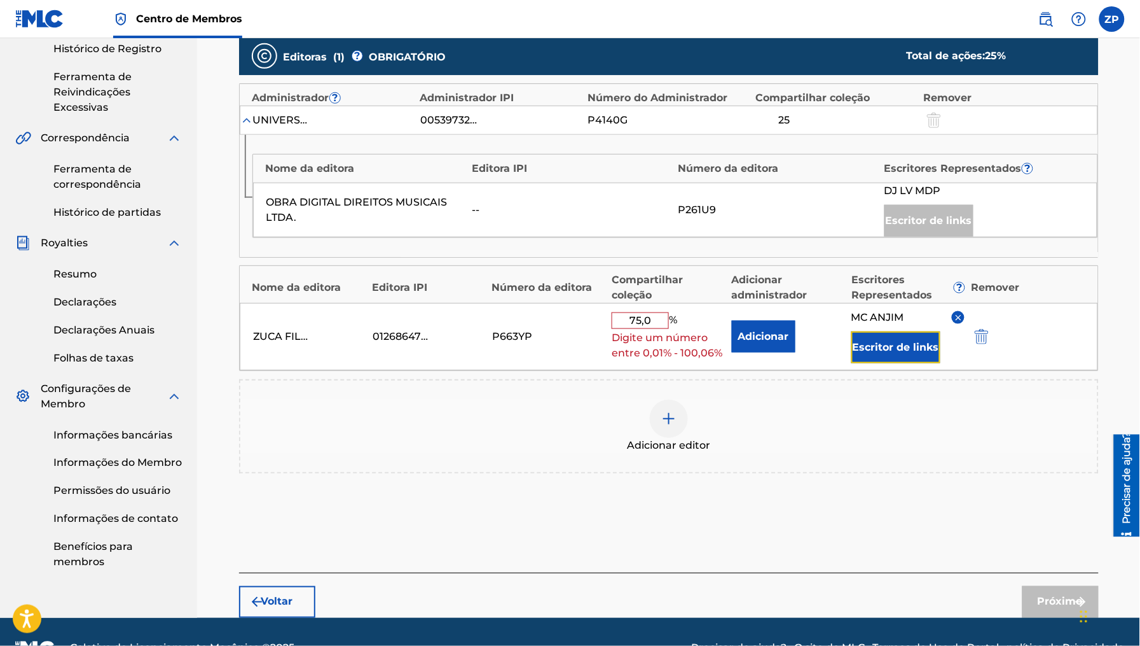
click at [890, 354] on font "Escritor de links" at bounding box center [896, 347] width 86 height 15
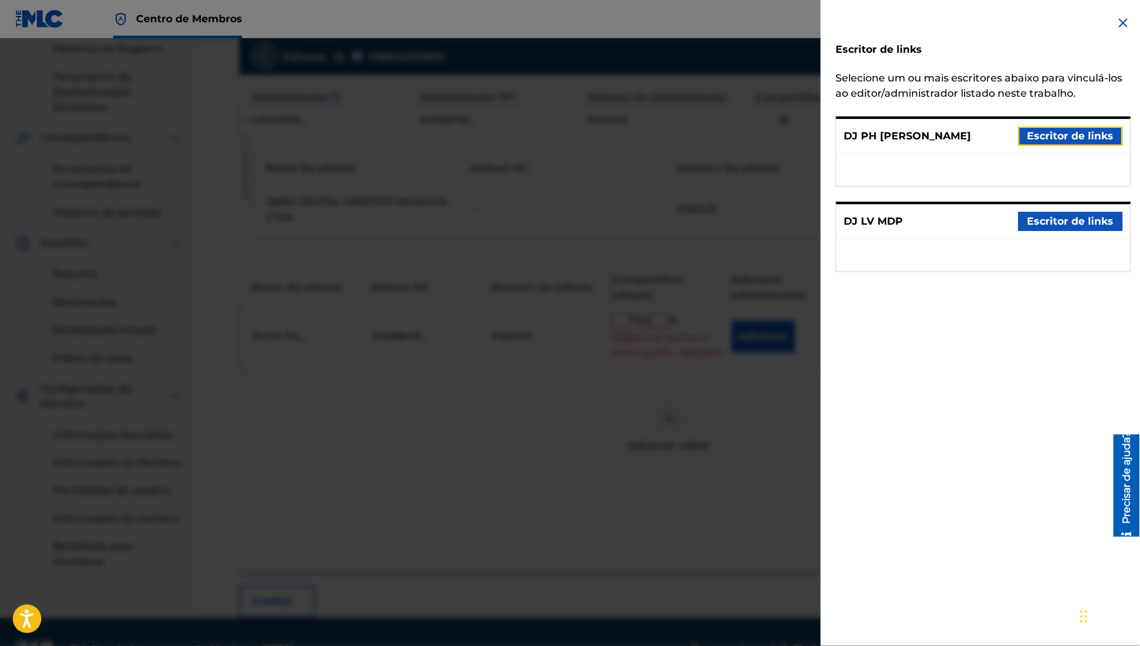
click at [1069, 136] on font "Escritor de links" at bounding box center [1071, 136] width 86 height 12
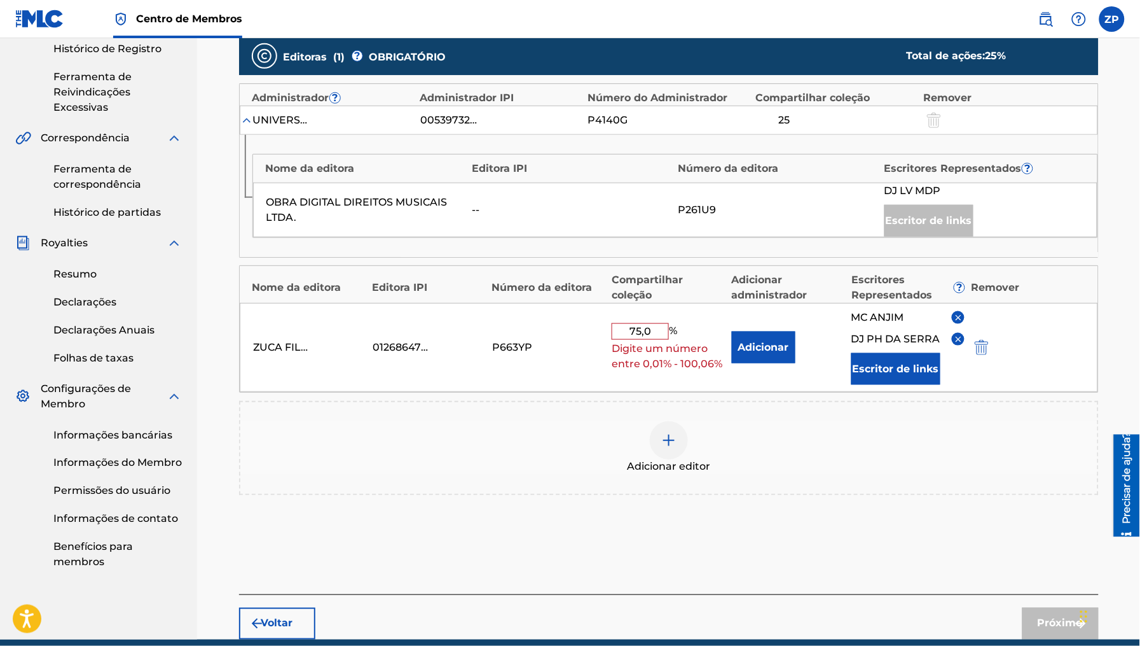
scroll to position [352, 0]
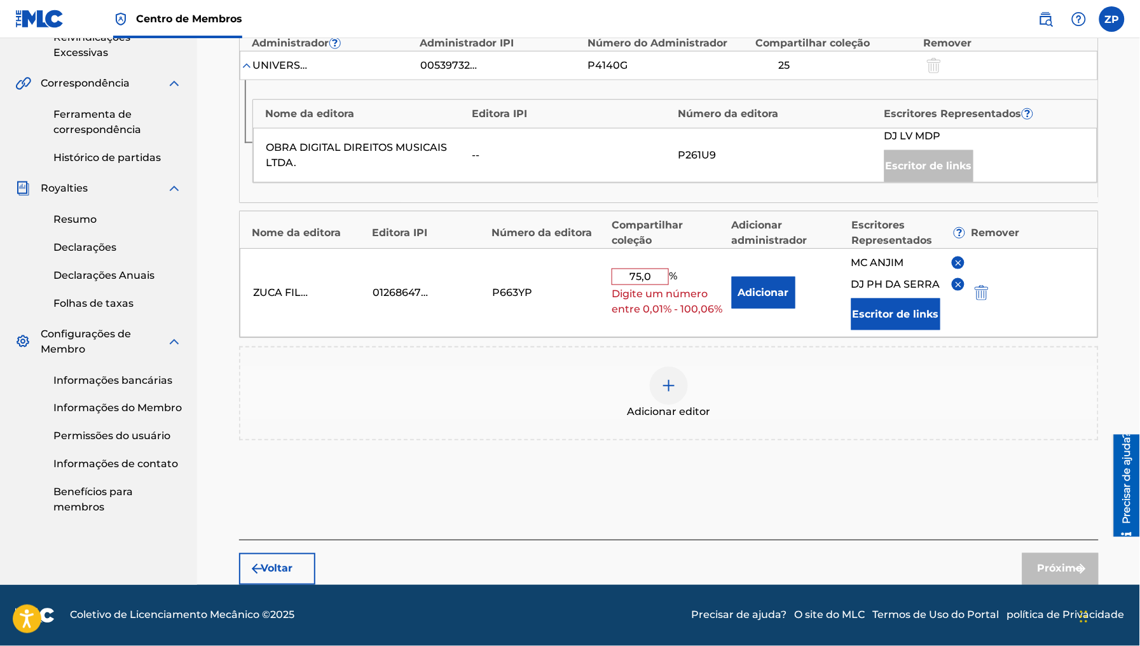
click at [659, 276] on input "75,0" at bounding box center [640, 276] width 57 height 17
type input "75.0"
click at [883, 412] on div "Adicionar editor" at bounding box center [668, 392] width 857 height 53
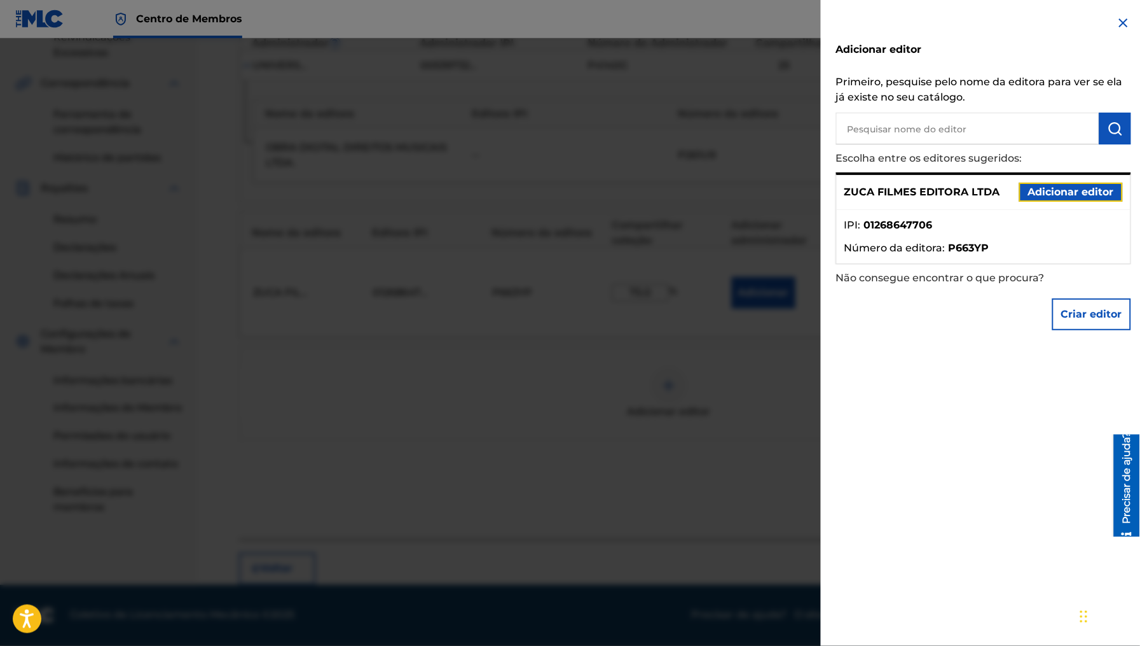
click at [1080, 198] on font "Adicionar editor" at bounding box center [1071, 191] width 86 height 15
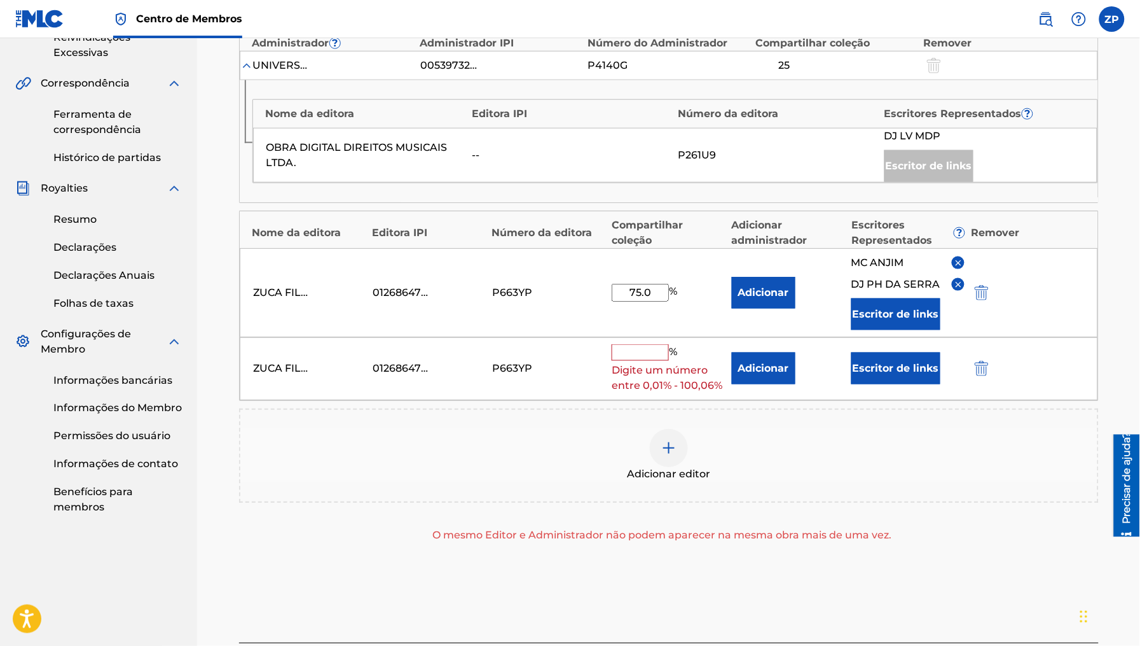
click at [962, 375] on div "Escritor de links" at bounding box center [908, 368] width 113 height 32
click at [986, 367] on img "submit" at bounding box center [982, 368] width 14 height 15
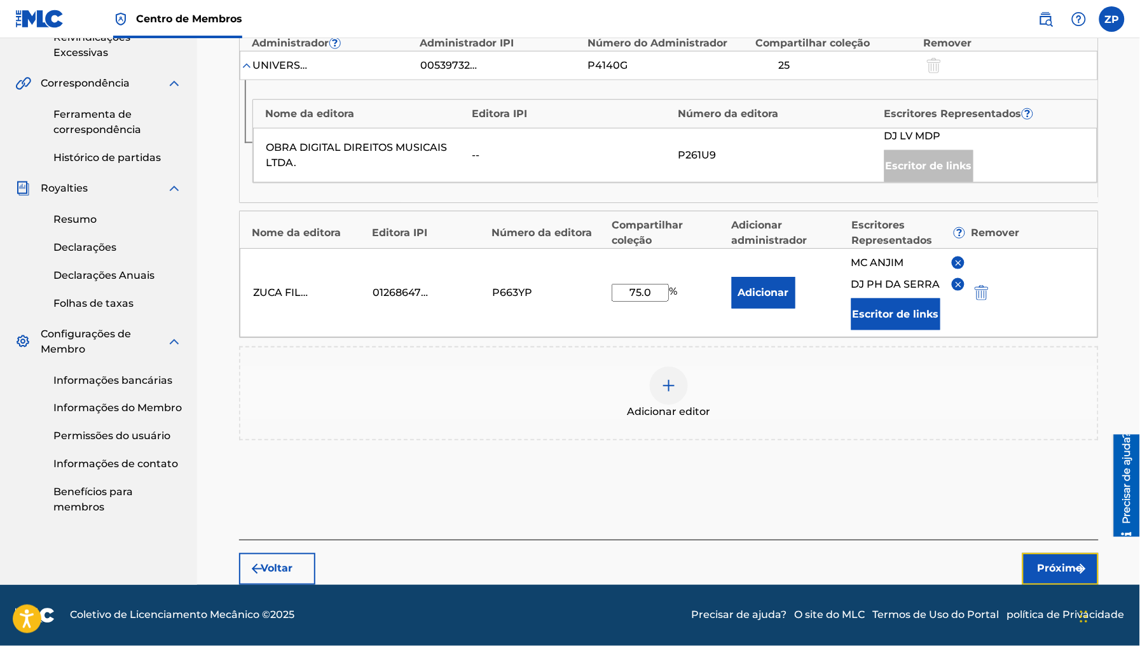
click at [1051, 565] on font "Próximo" at bounding box center [1060, 568] width 45 height 12
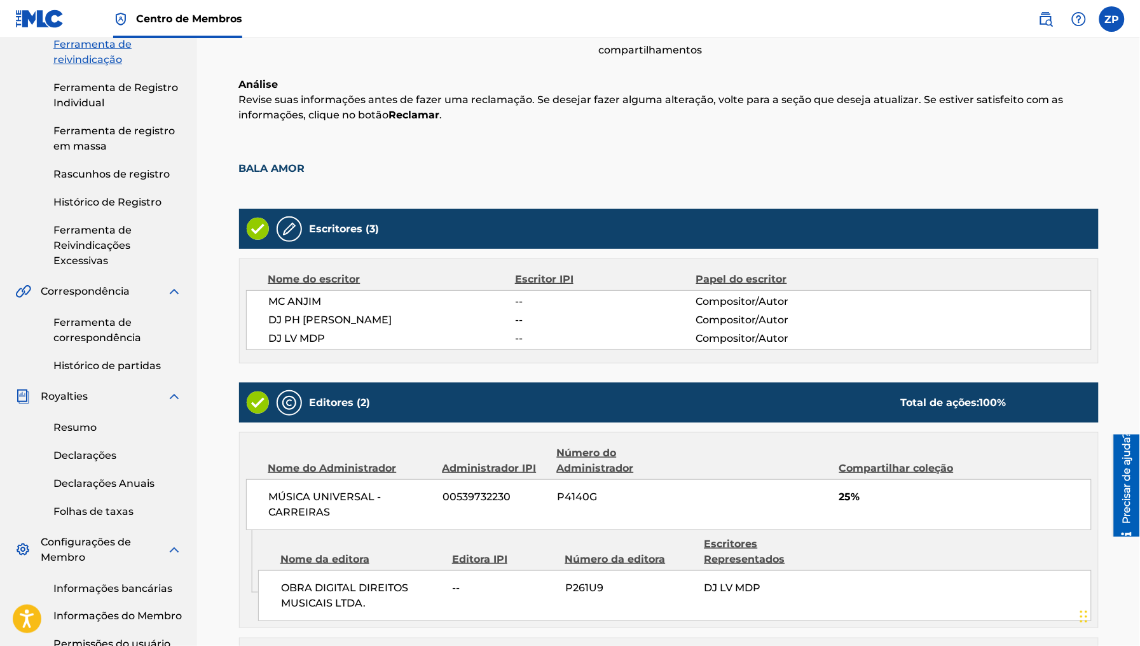
scroll to position [374, 0]
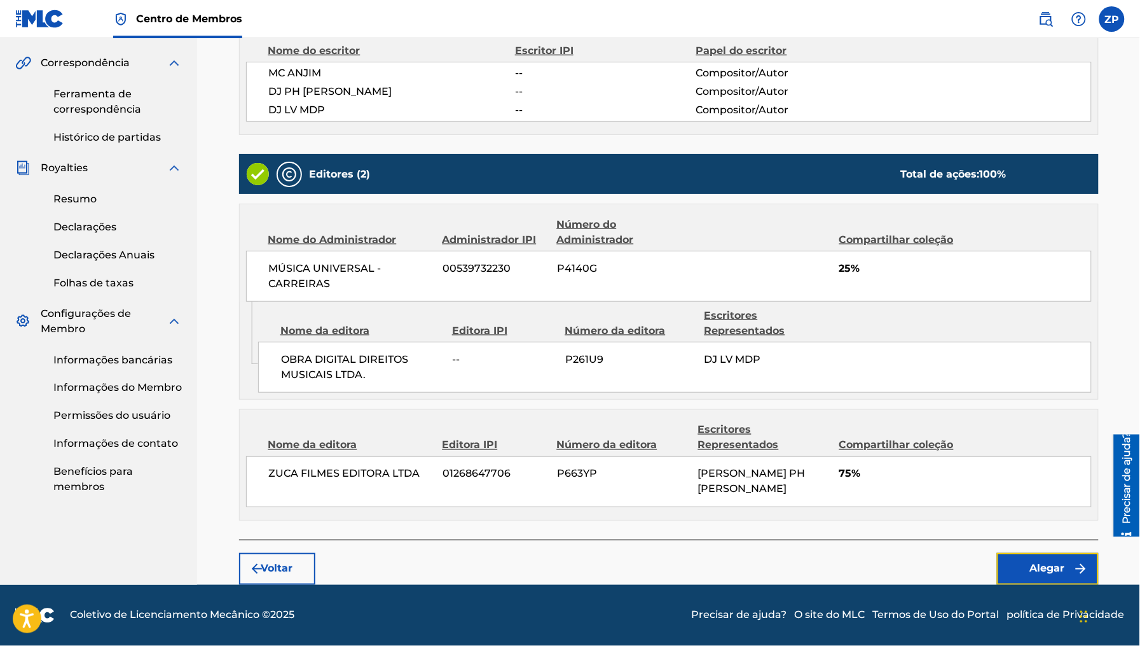
click at [1033, 567] on font "Alegar" at bounding box center [1047, 568] width 35 height 12
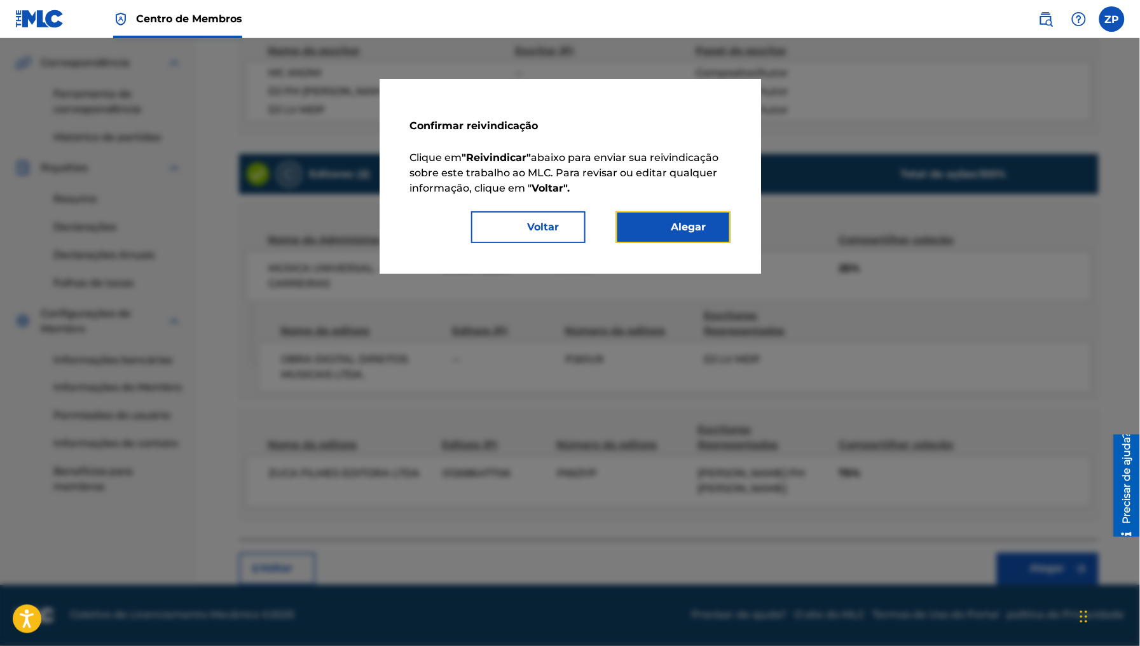
click at [674, 237] on button "Alegar" at bounding box center [673, 227] width 114 height 32
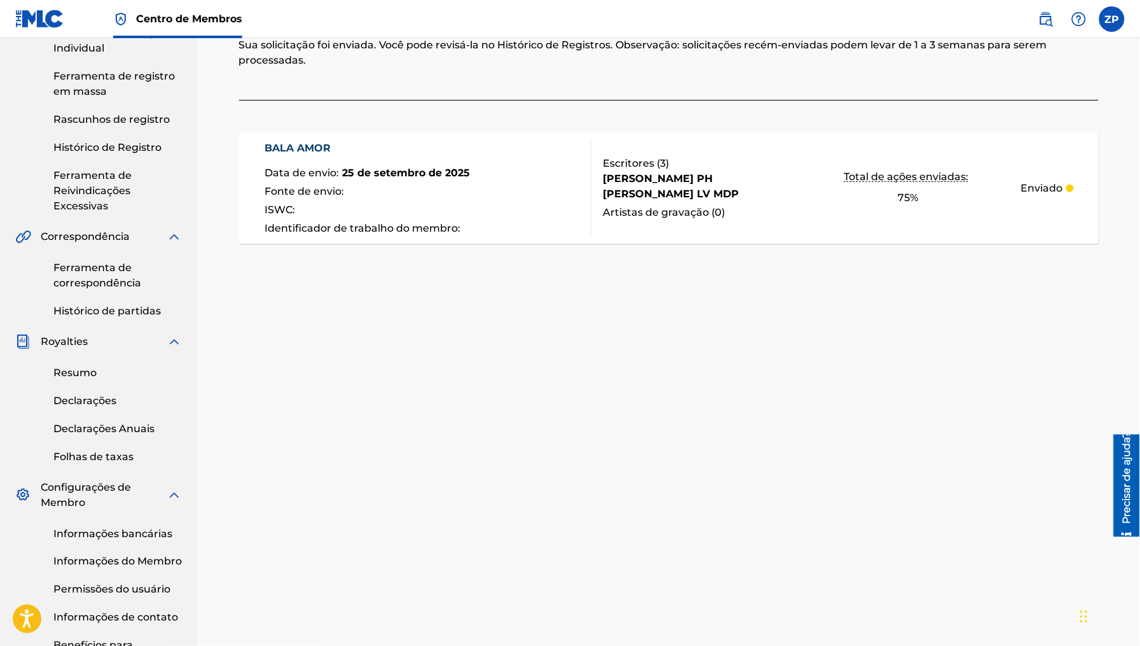
scroll to position [297, 0]
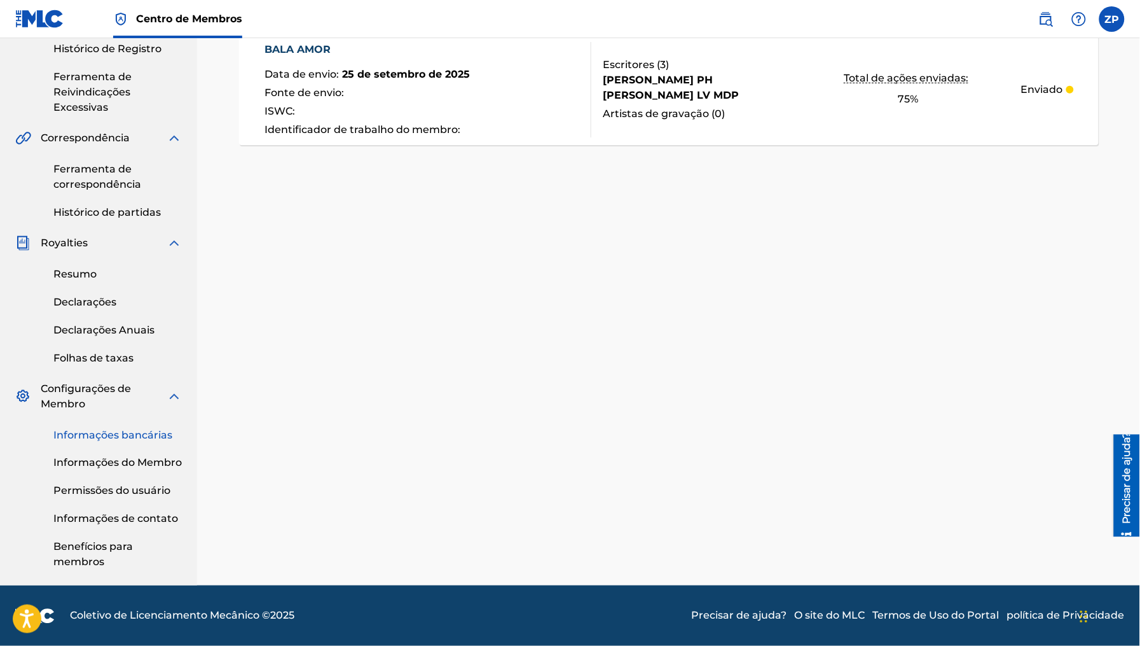
click at [156, 434] on font "Informações bancárias" at bounding box center [112, 435] width 119 height 12
